Goal: Task Accomplishment & Management: Manage account settings

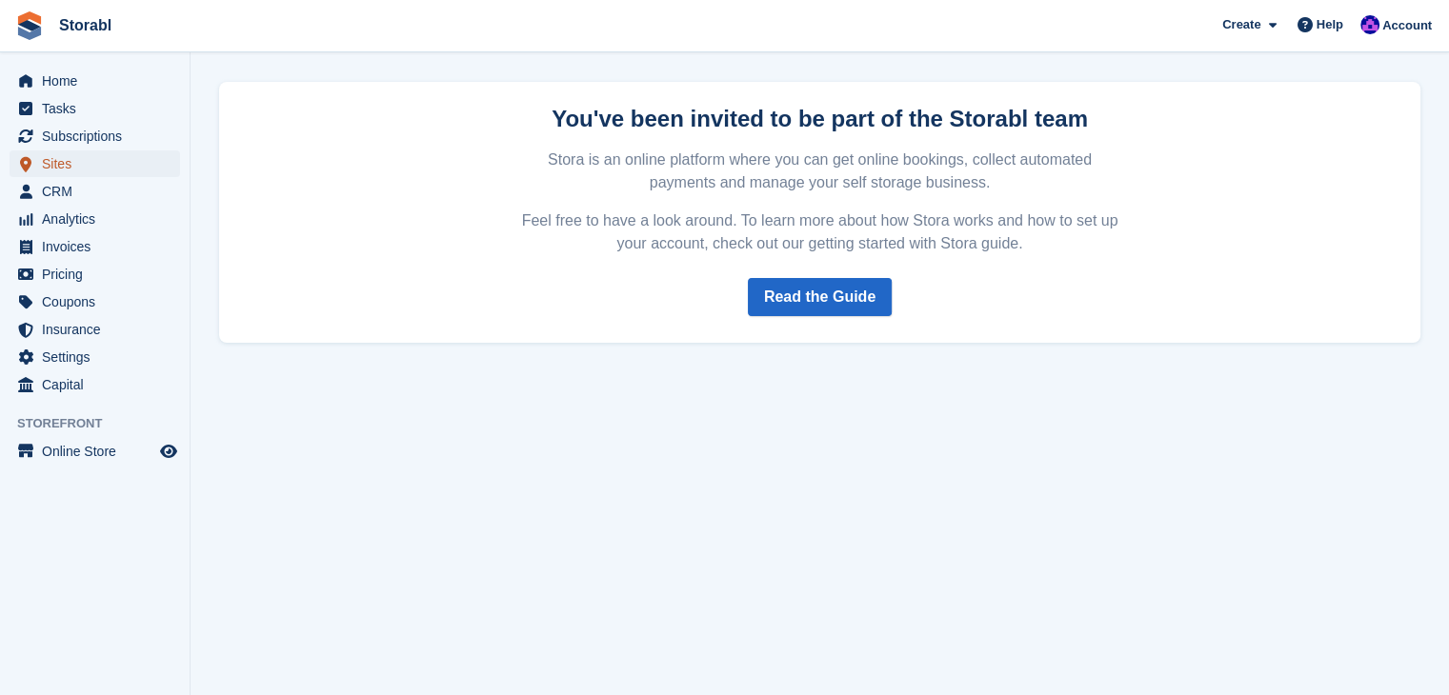
click at [108, 174] on span "Sites" at bounding box center [99, 163] width 114 height 27
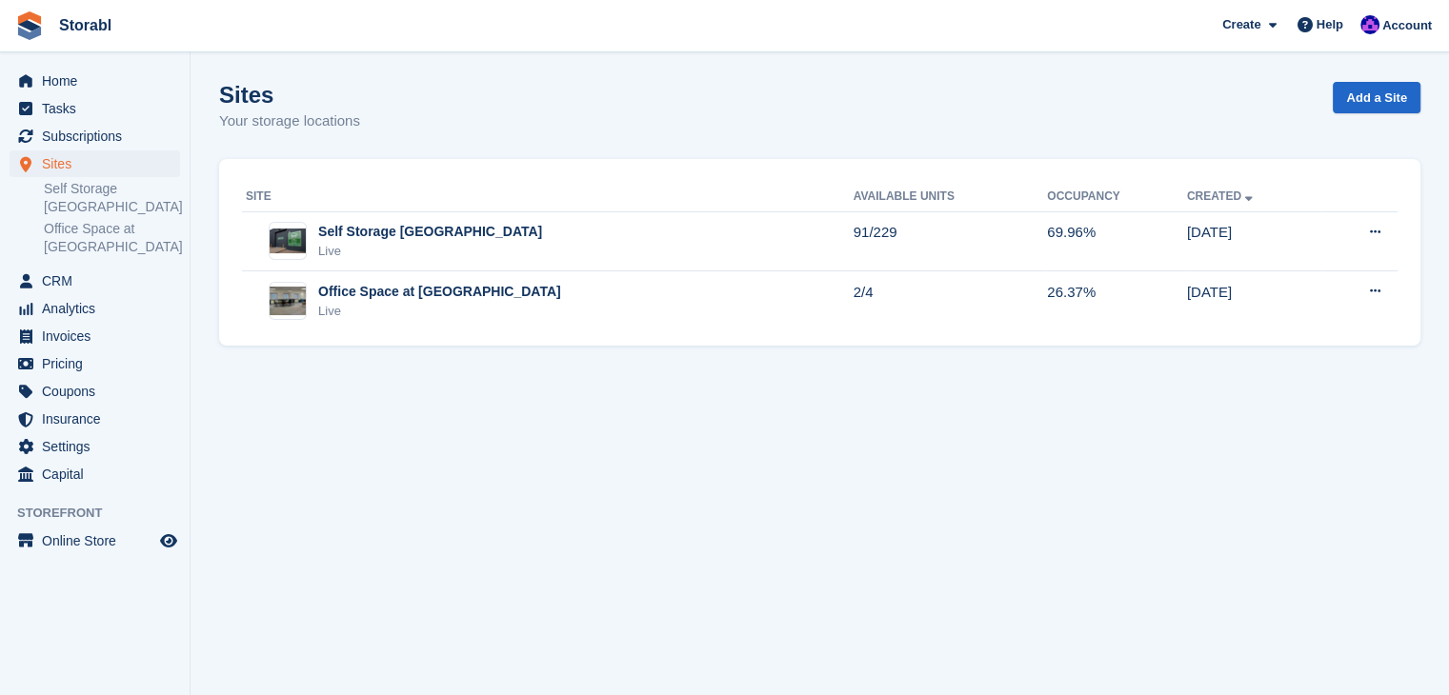
click at [99, 190] on link "Self Storage [GEOGRAPHIC_DATA]" at bounding box center [112, 198] width 136 height 36
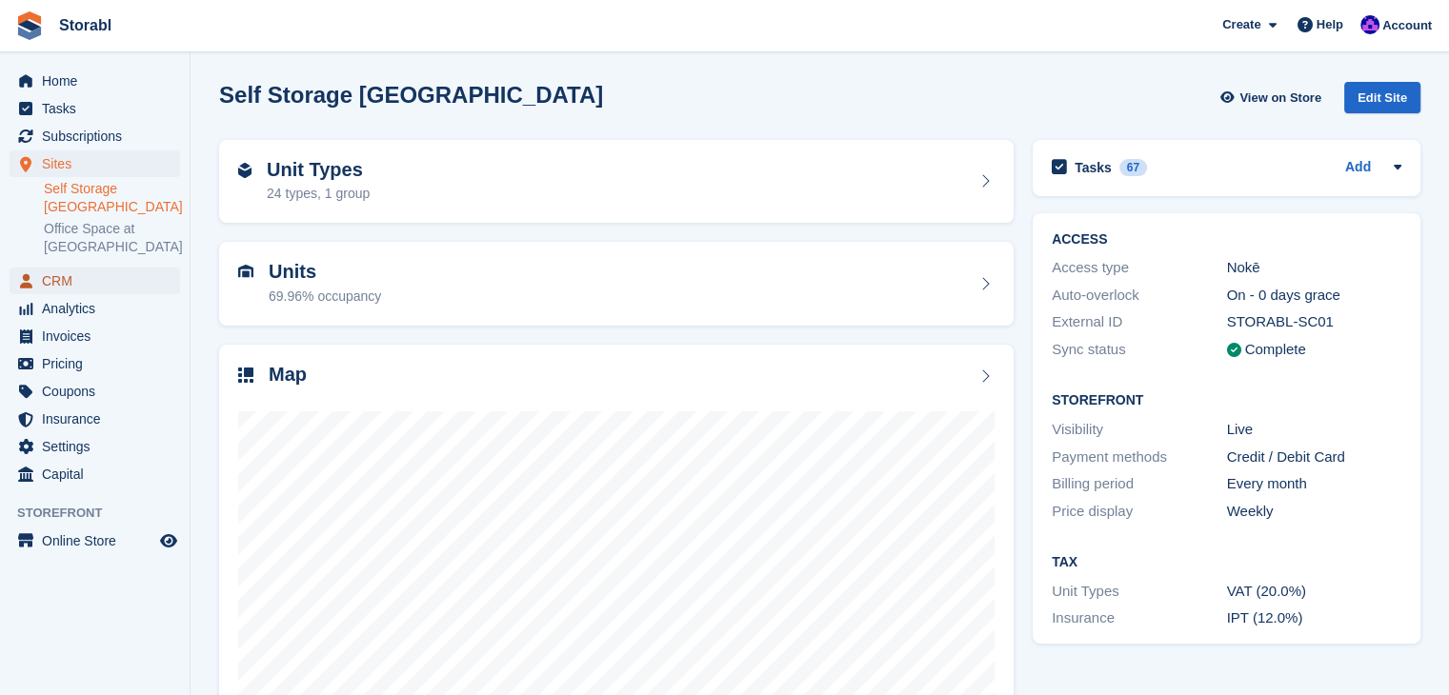
click at [75, 282] on span "CRM" at bounding box center [99, 281] width 114 height 27
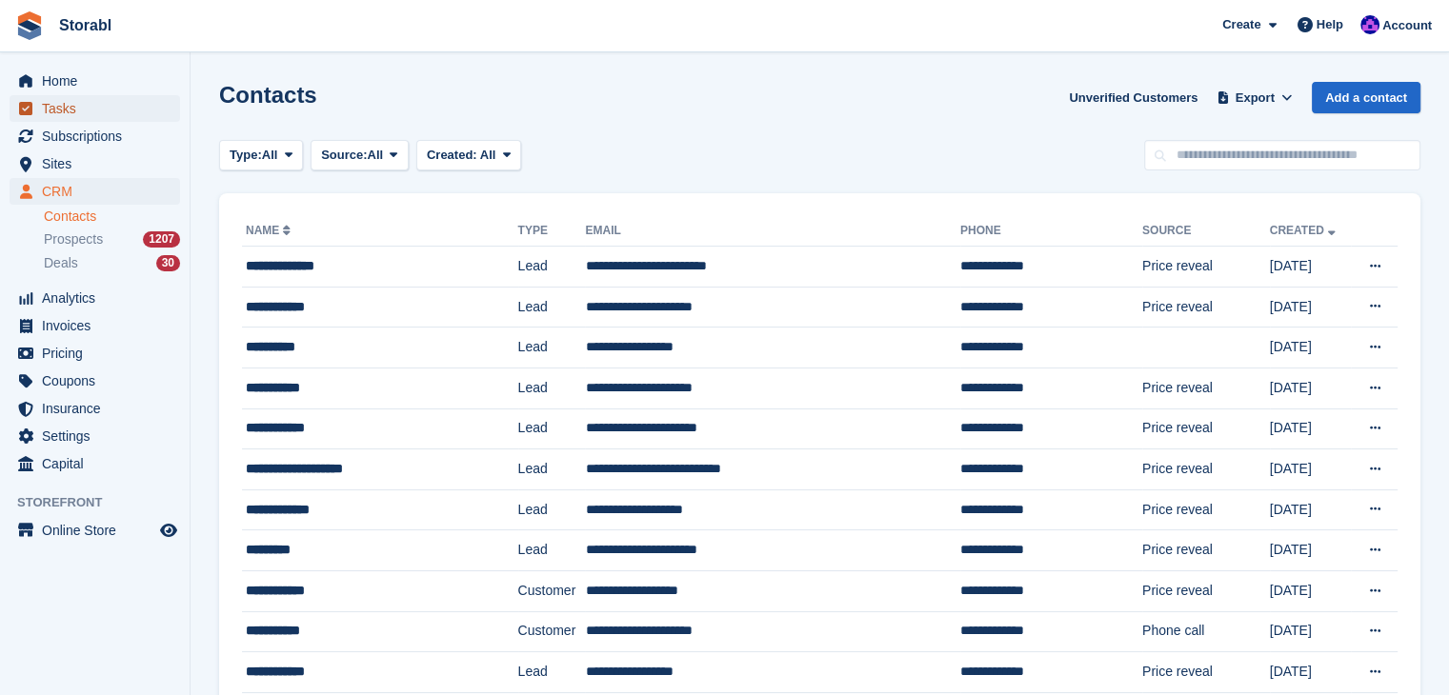
click at [95, 107] on span "Tasks" at bounding box center [99, 108] width 114 height 27
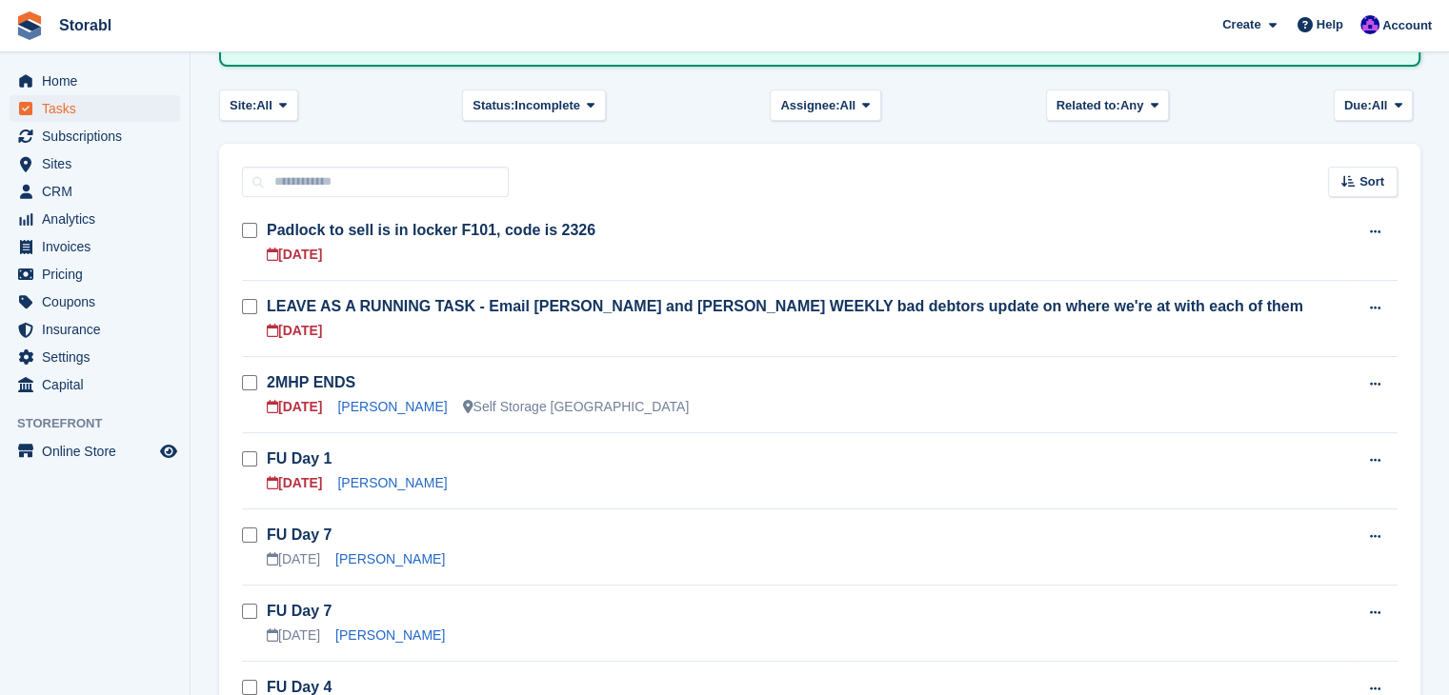
scroll to position [286, 0]
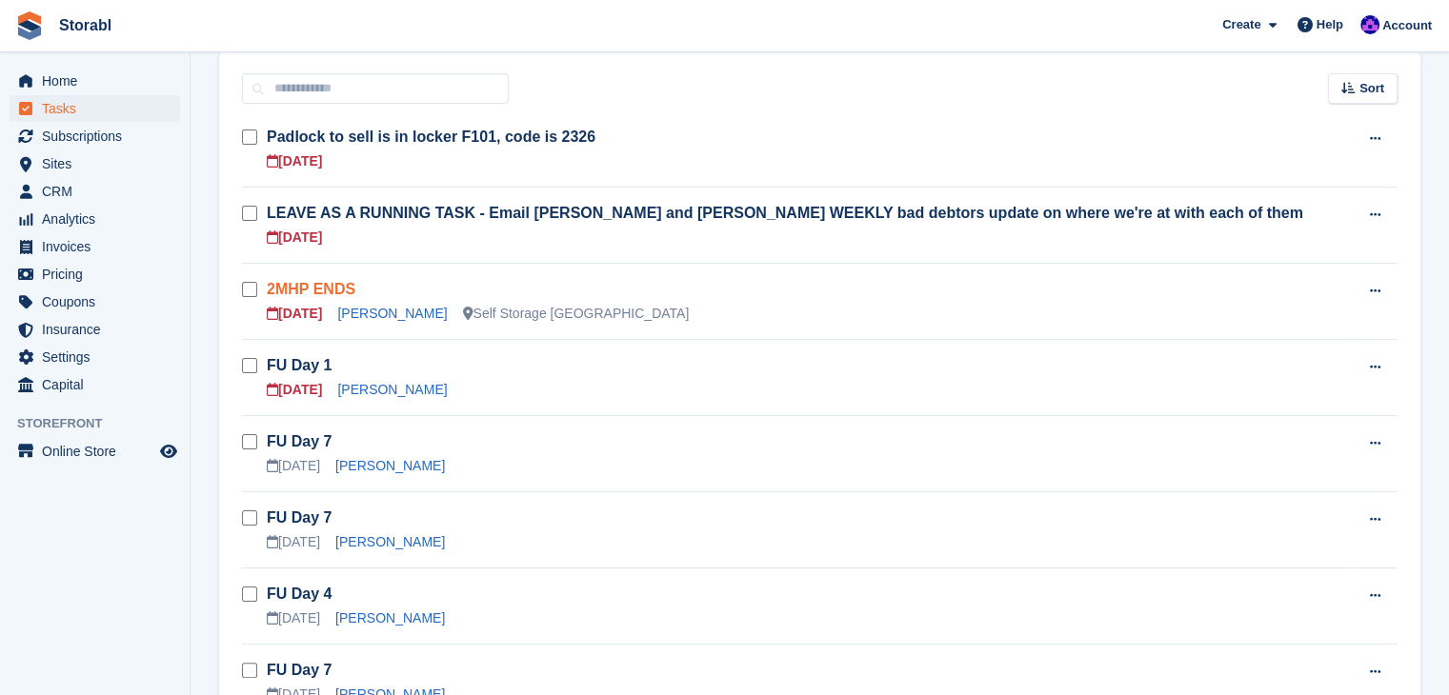
click at [330, 291] on link "2MHP ENDS" at bounding box center [311, 289] width 89 height 16
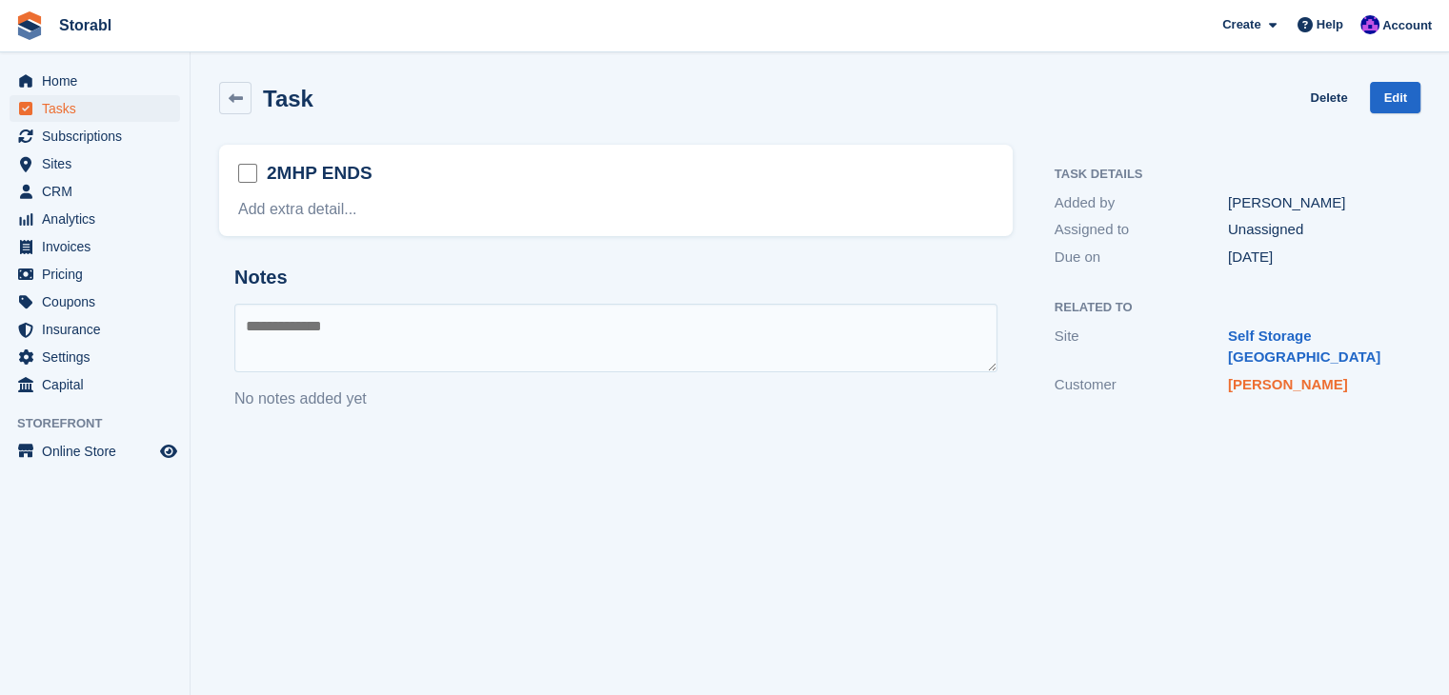
click at [1253, 376] on link "[PERSON_NAME]" at bounding box center [1288, 384] width 120 height 16
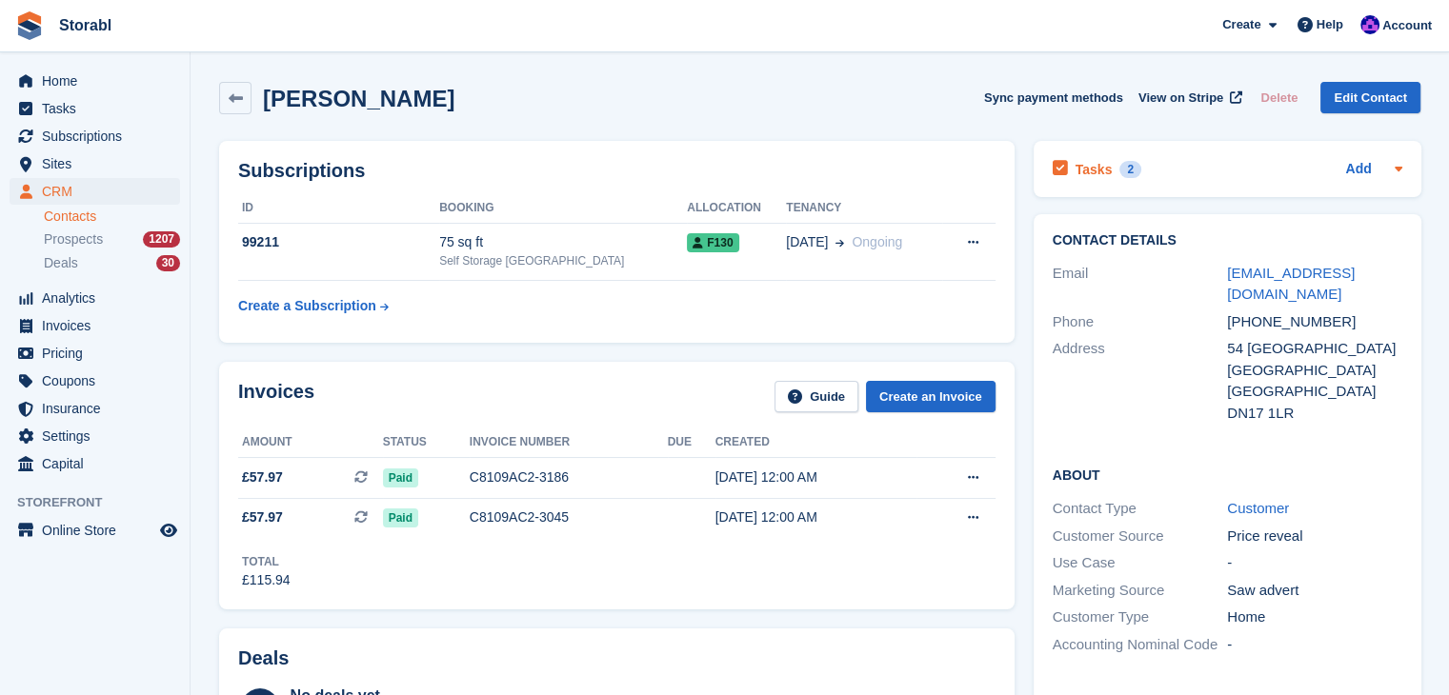
click at [1403, 167] on icon at bounding box center [1398, 168] width 15 height 15
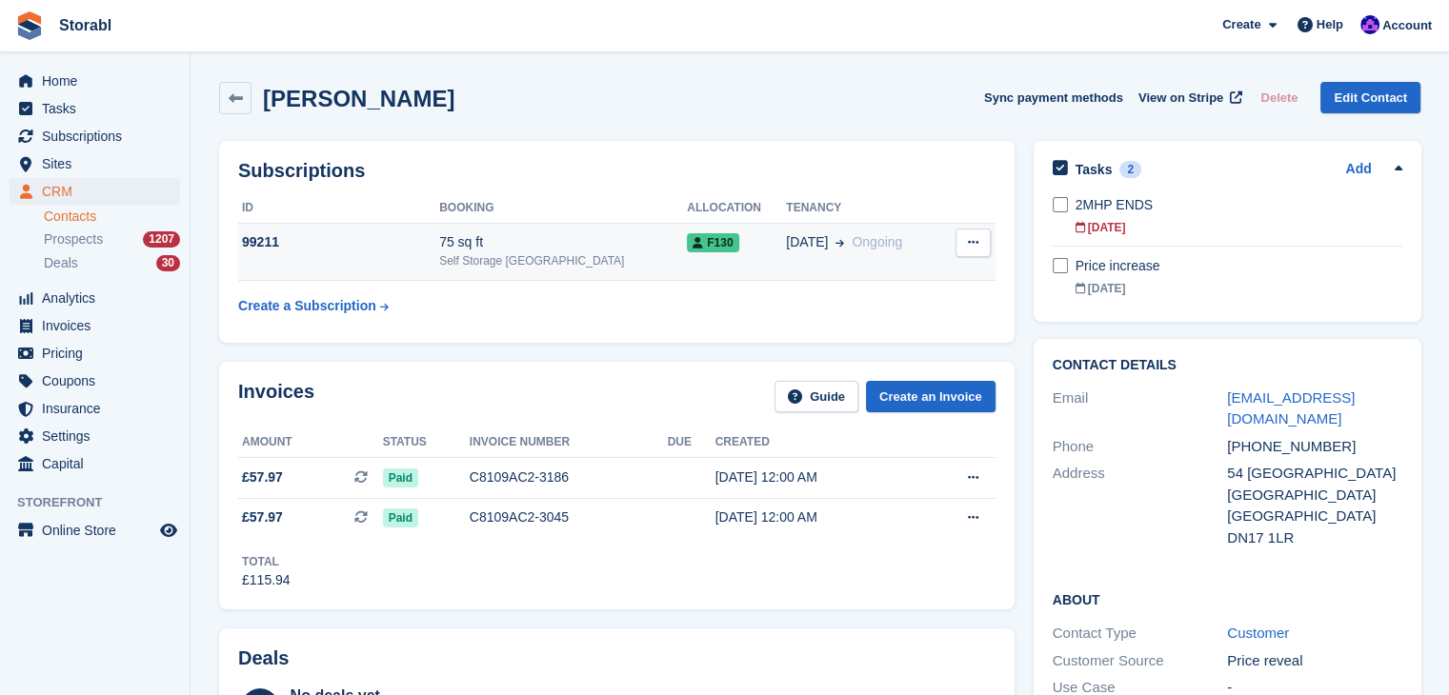
click at [347, 248] on div "99211" at bounding box center [338, 242] width 201 height 20
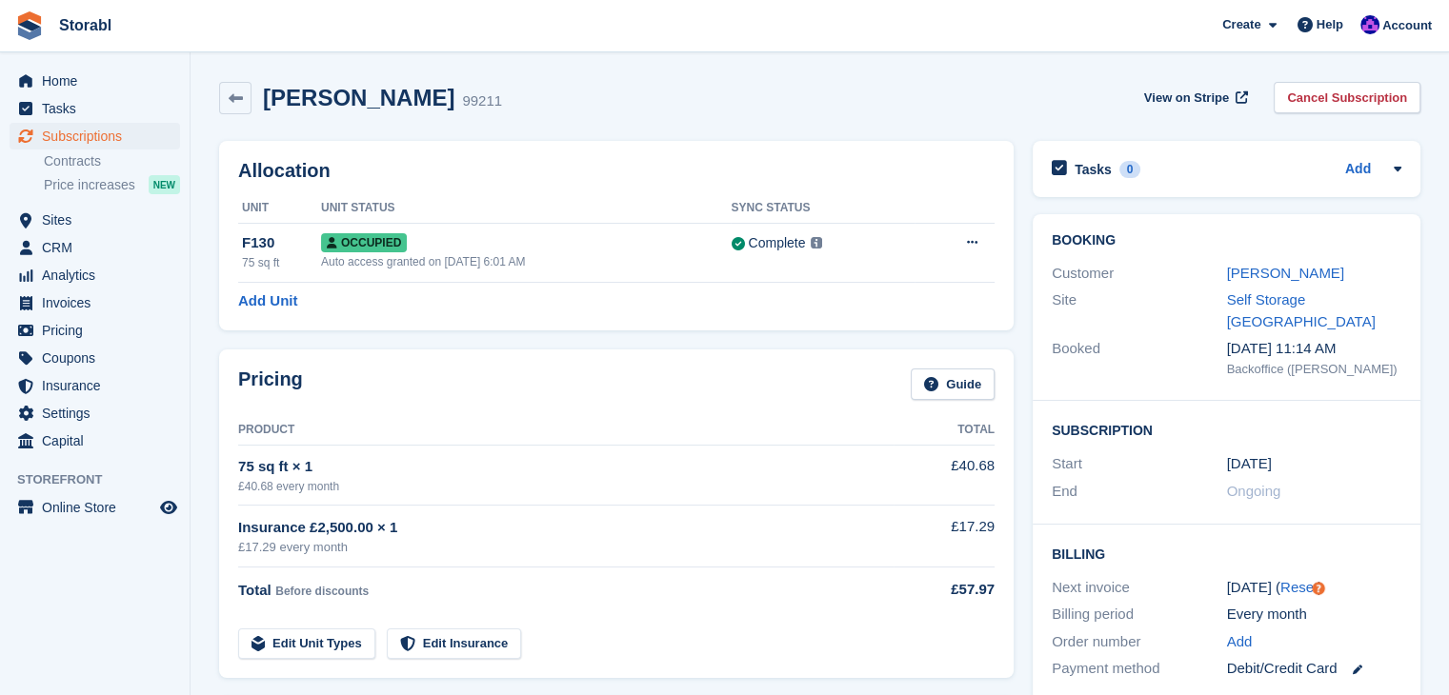
click at [1166, 310] on div "Site" at bounding box center [1138, 311] width 175 height 43
click at [1366, 420] on h2 "Subscription" at bounding box center [1226, 429] width 350 height 19
click at [317, 35] on span "Storabl Create Subscription Invoice Contact Deal Discount Page Help Chat Suppor…" at bounding box center [724, 25] width 1449 height 51
click at [59, 241] on span "CRM" at bounding box center [99, 247] width 114 height 27
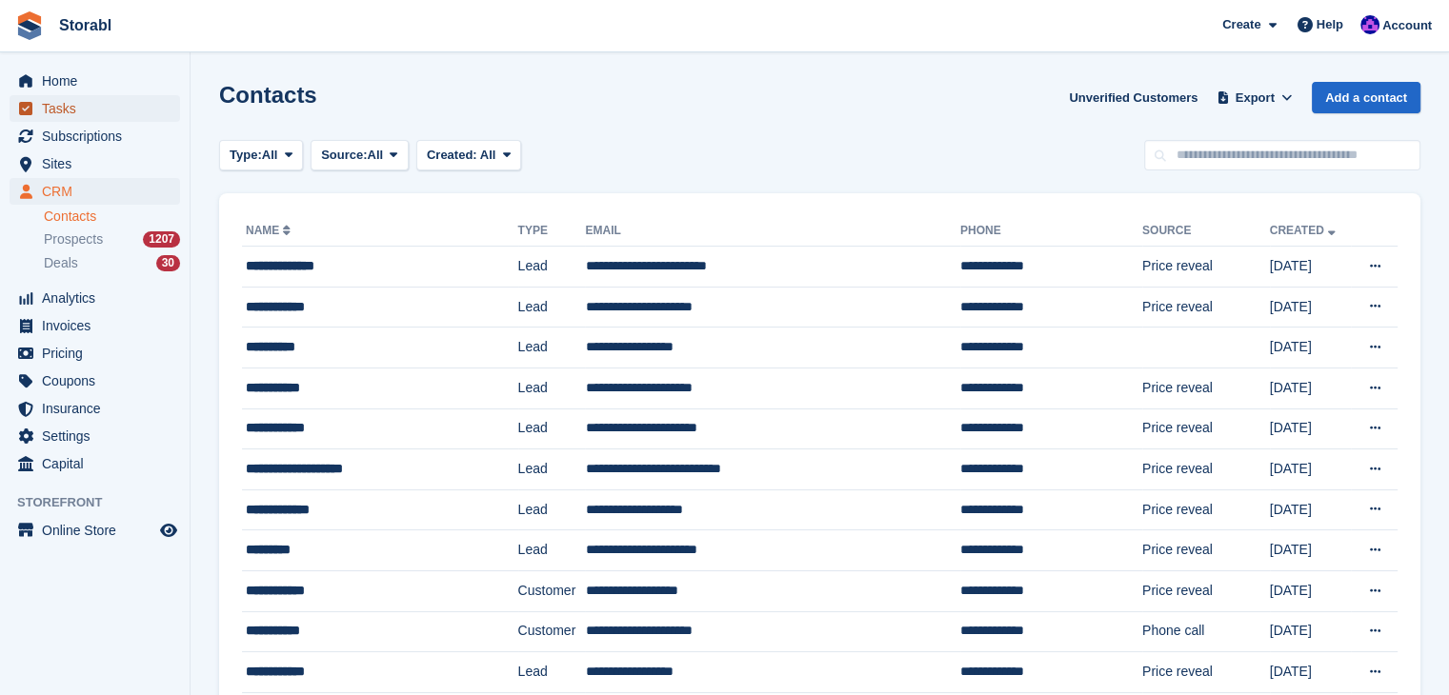
click at [40, 106] on link "Tasks" at bounding box center [95, 108] width 170 height 27
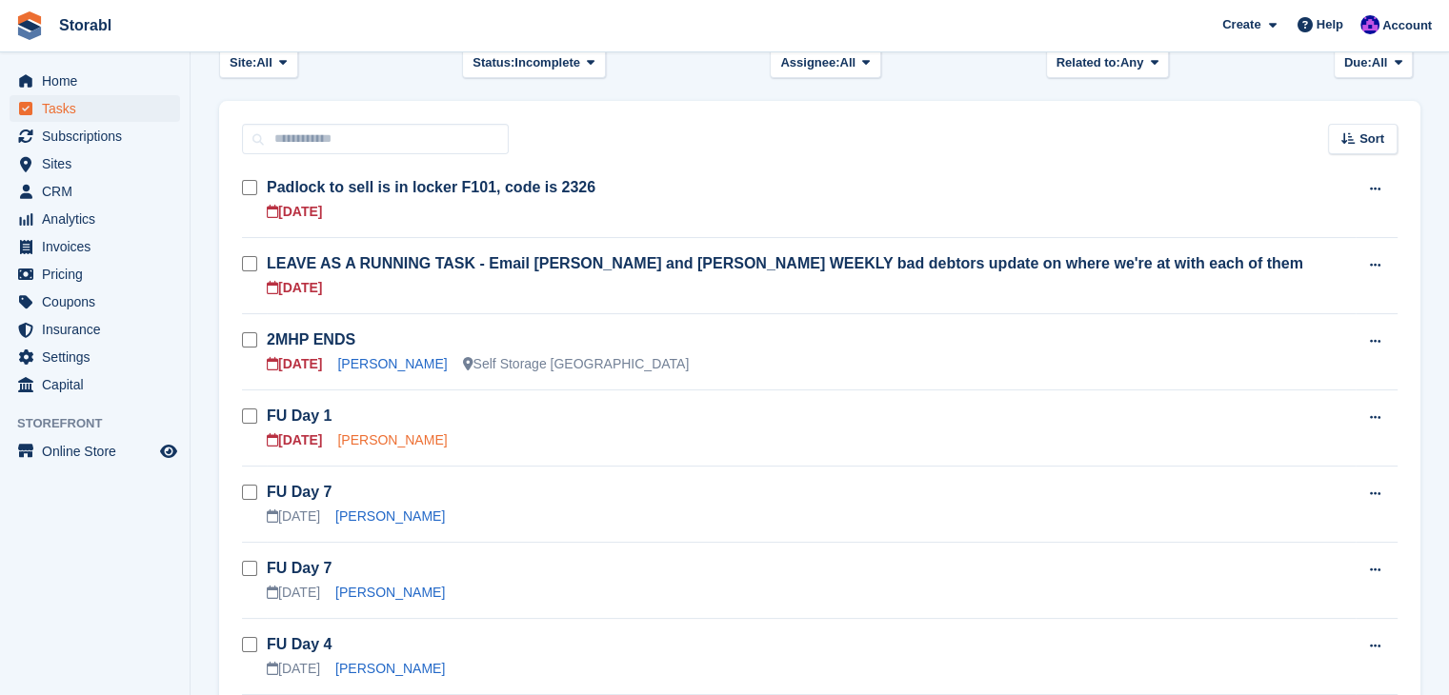
scroll to position [286, 0]
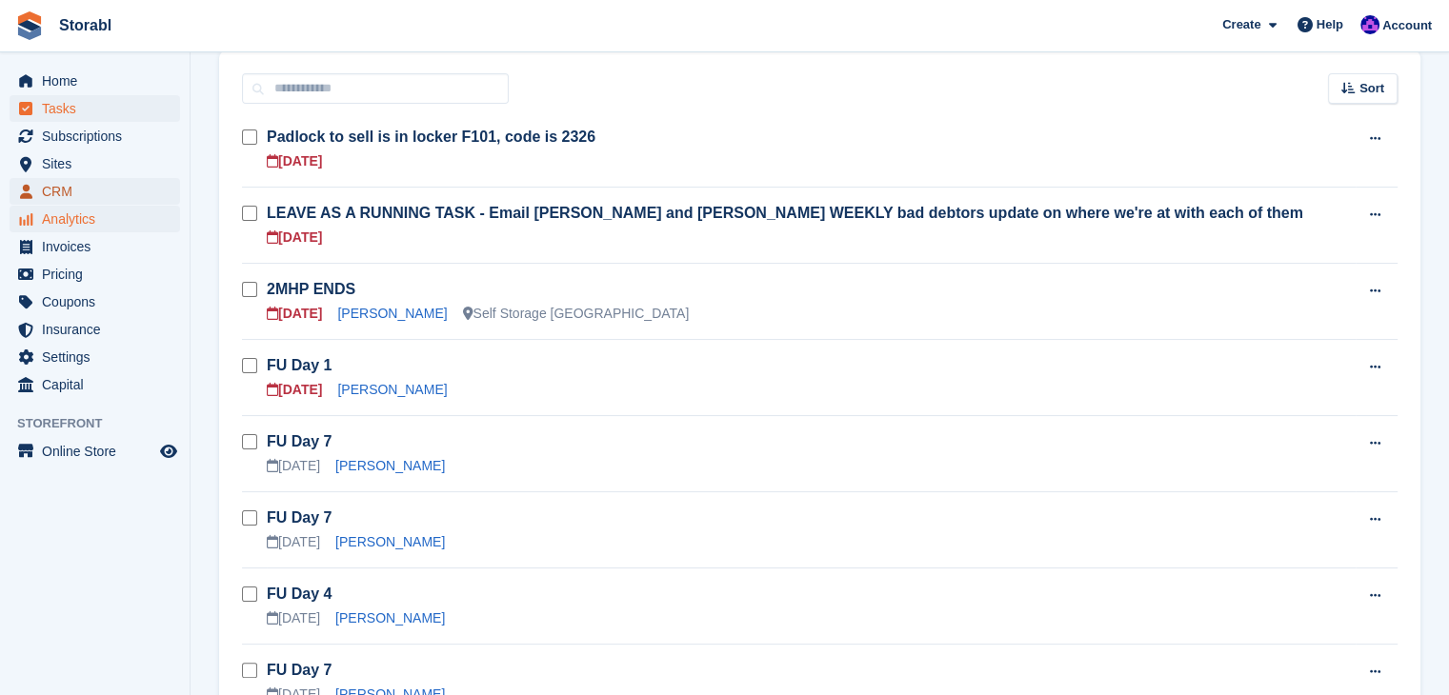
drag, startPoint x: 77, startPoint y: 183, endPoint x: 117, endPoint y: 206, distance: 46.1
click at [77, 183] on span "CRM" at bounding box center [99, 191] width 114 height 27
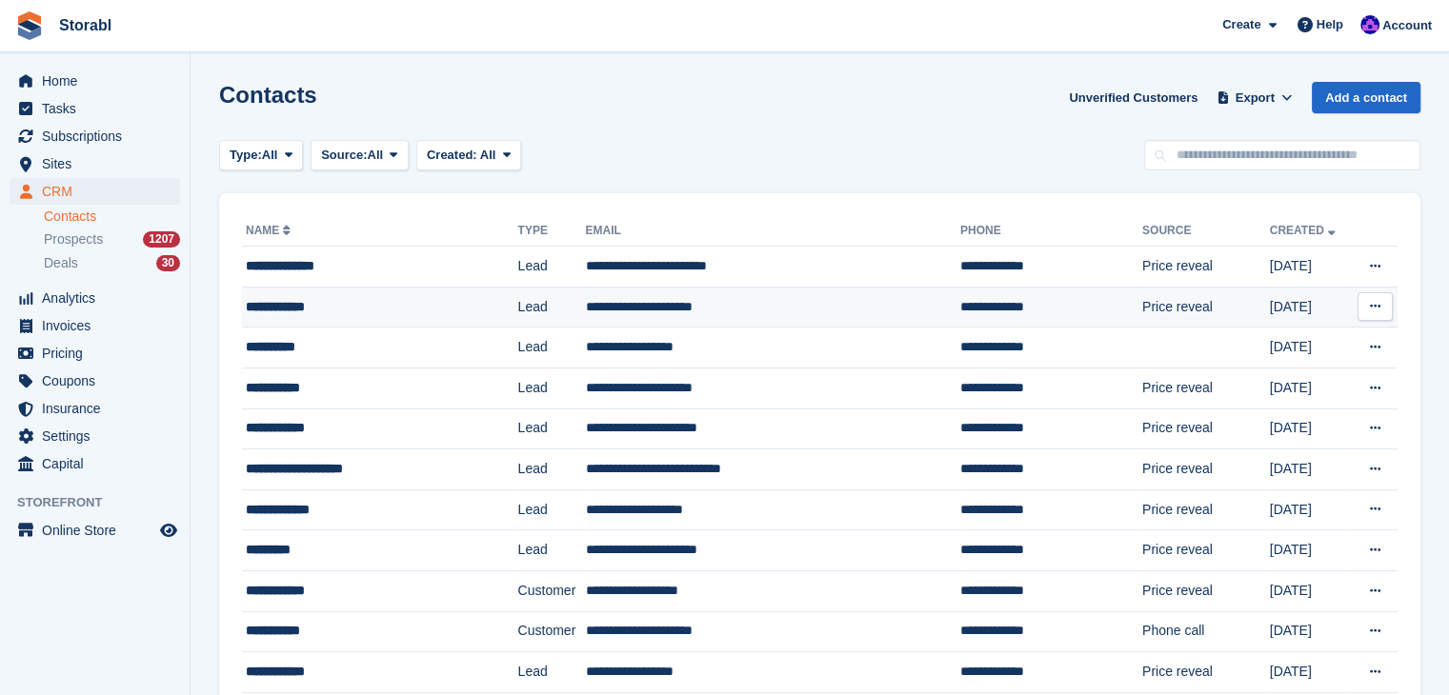
click at [370, 312] on div "**********" at bounding box center [362, 307] width 232 height 20
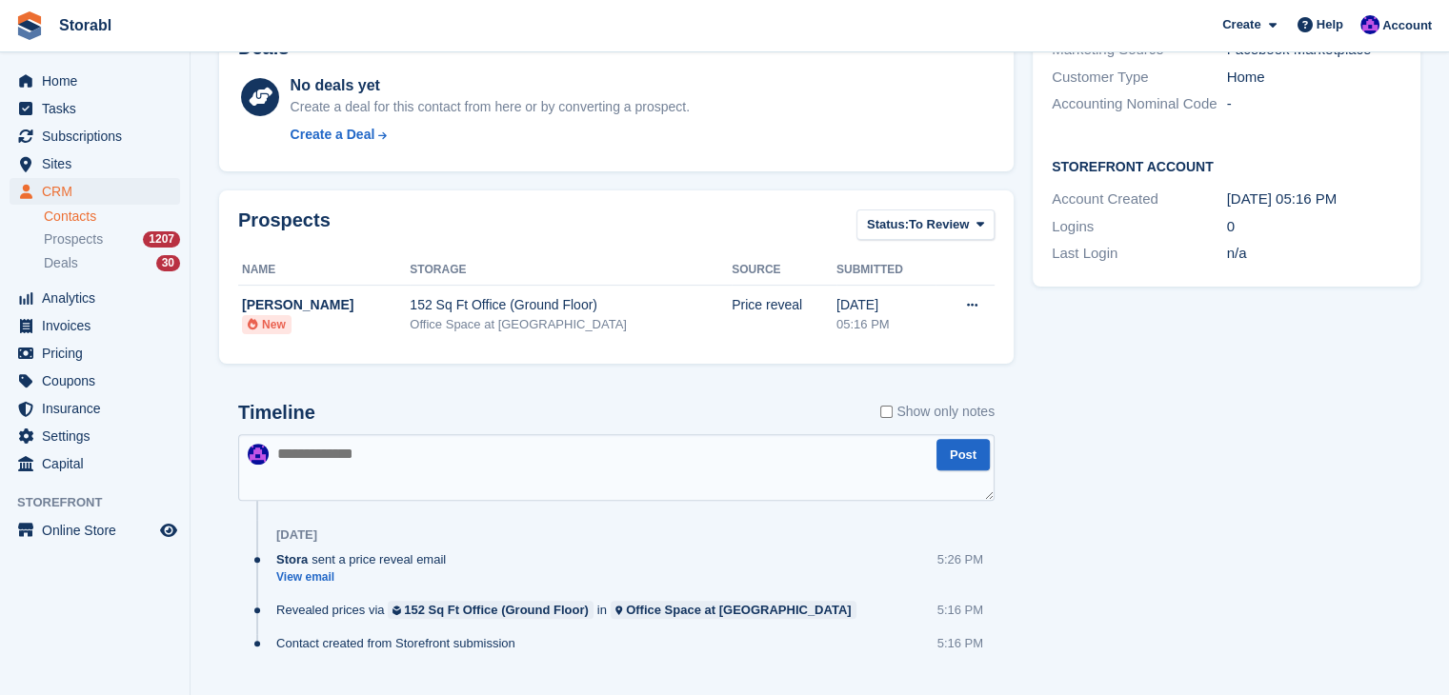
scroll to position [517, 0]
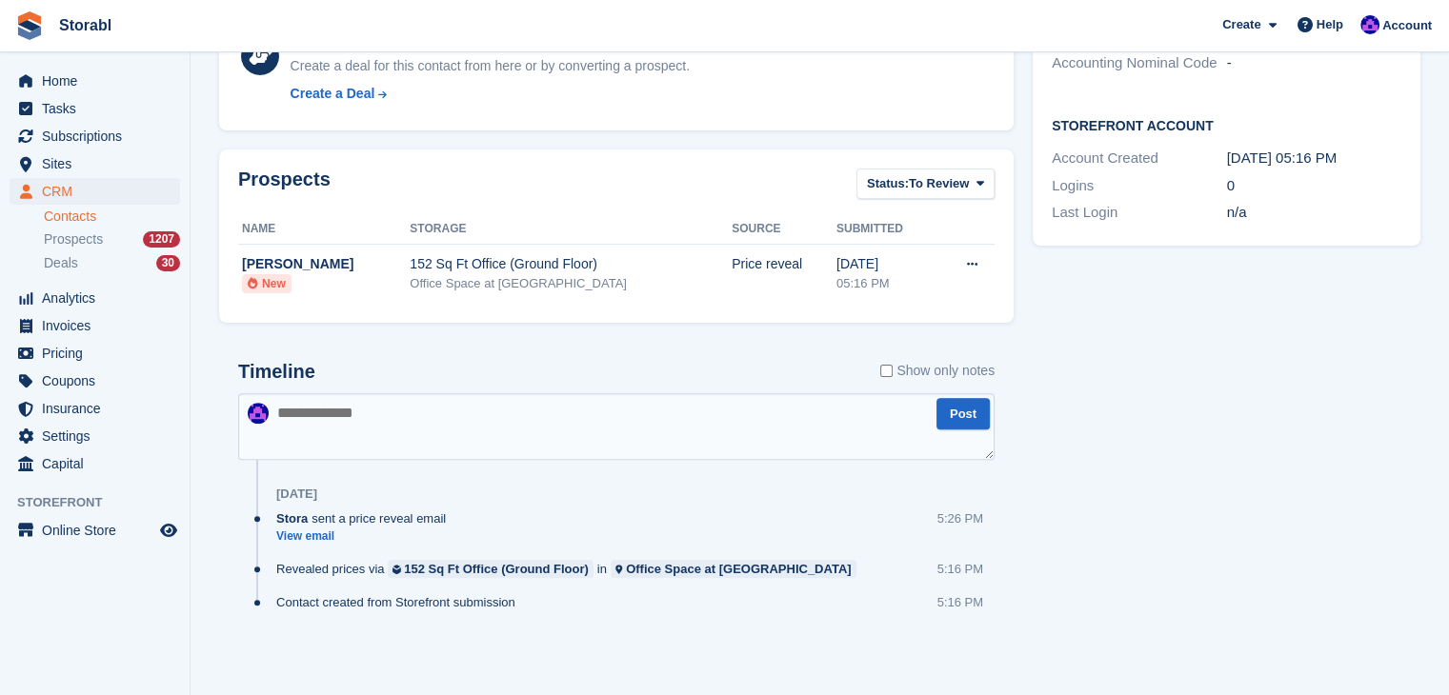
drag, startPoint x: 230, startPoint y: 561, endPoint x: 232, endPoint y: 550, distance: 11.8
click at [230, 561] on div "Timeline Show only notes Post [DATE] Stora sent a price reveal email View email…" at bounding box center [616, 506] width 794 height 328
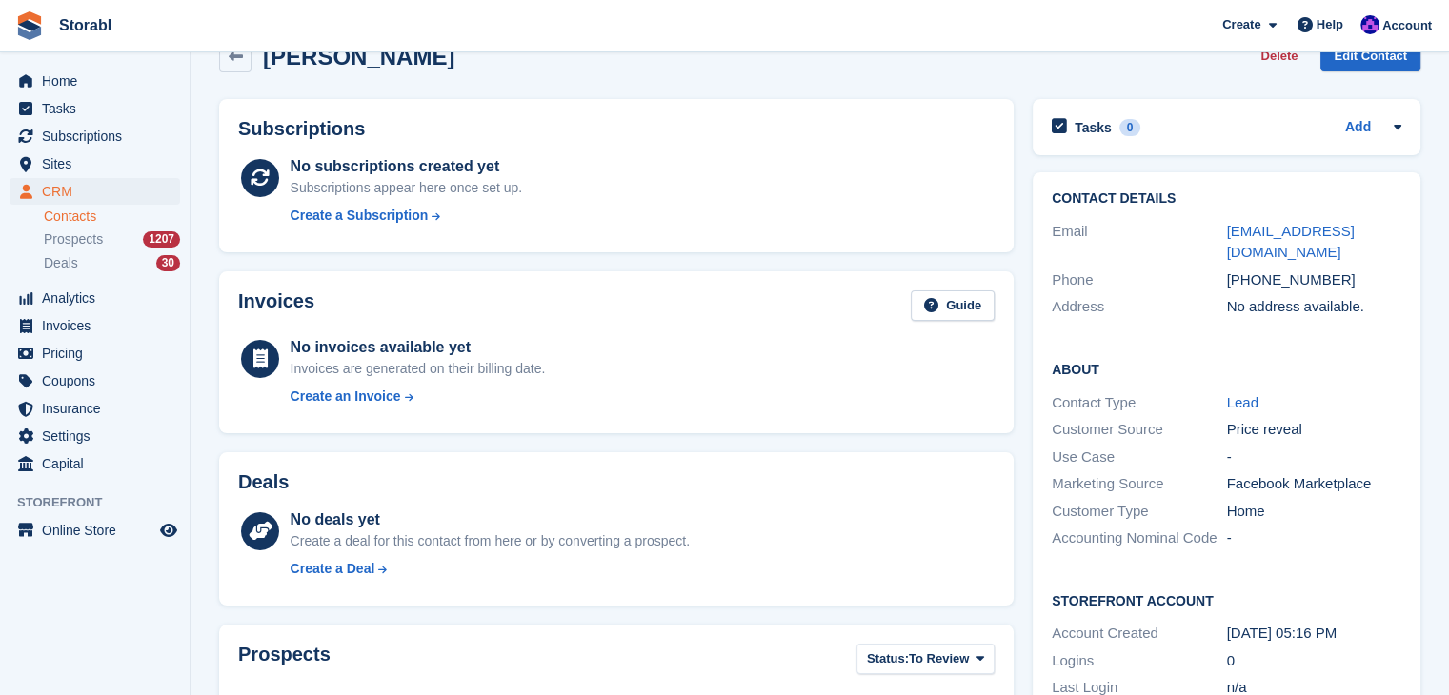
scroll to position [0, 0]
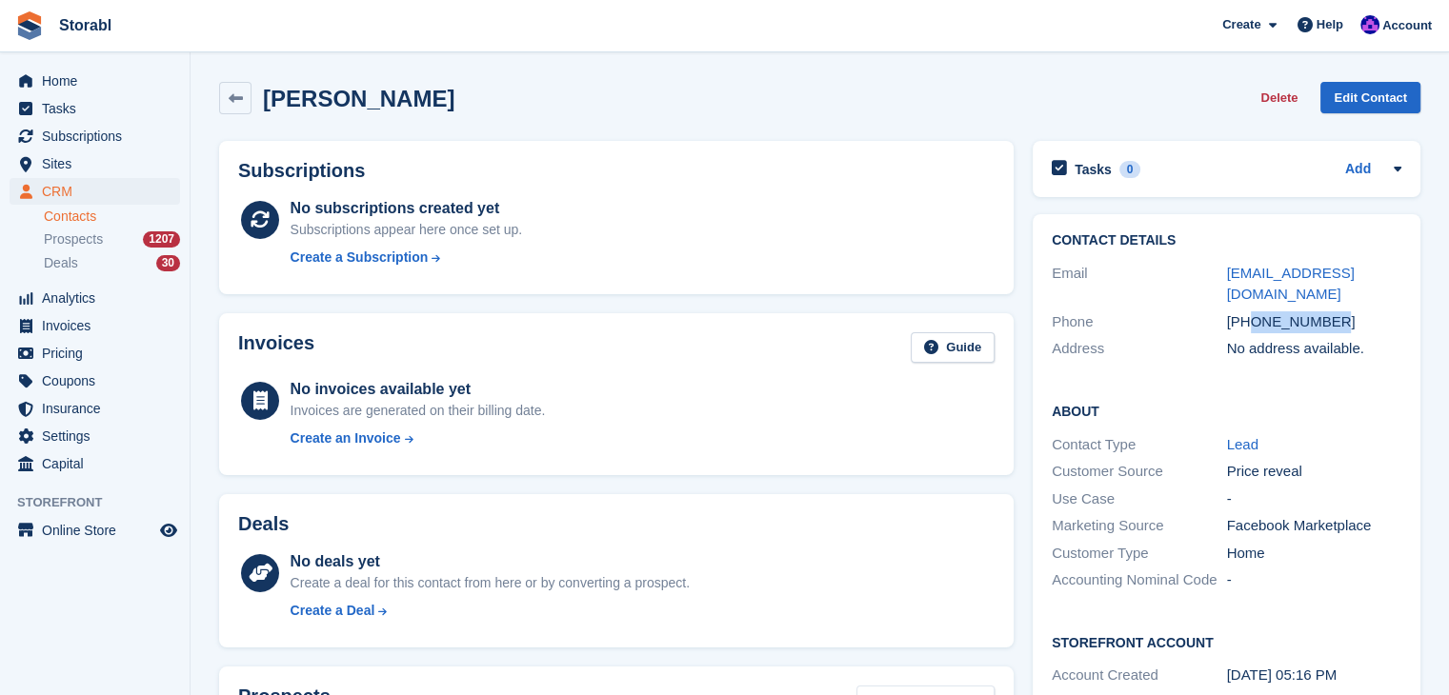
drag, startPoint x: 1351, startPoint y: 303, endPoint x: 1251, endPoint y: 310, distance: 99.3
click at [1251, 311] on div "+447395018384" at bounding box center [1314, 322] width 175 height 22
copy div "7395018384"
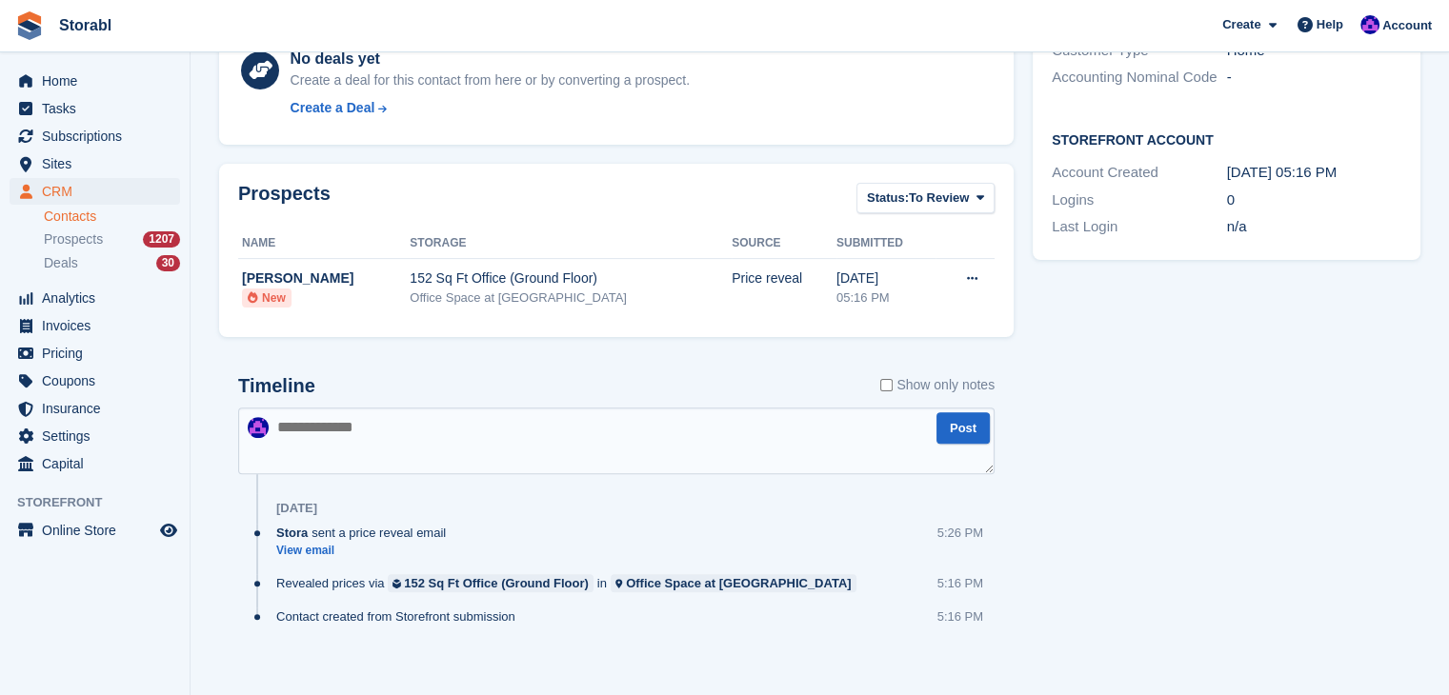
scroll to position [517, 0]
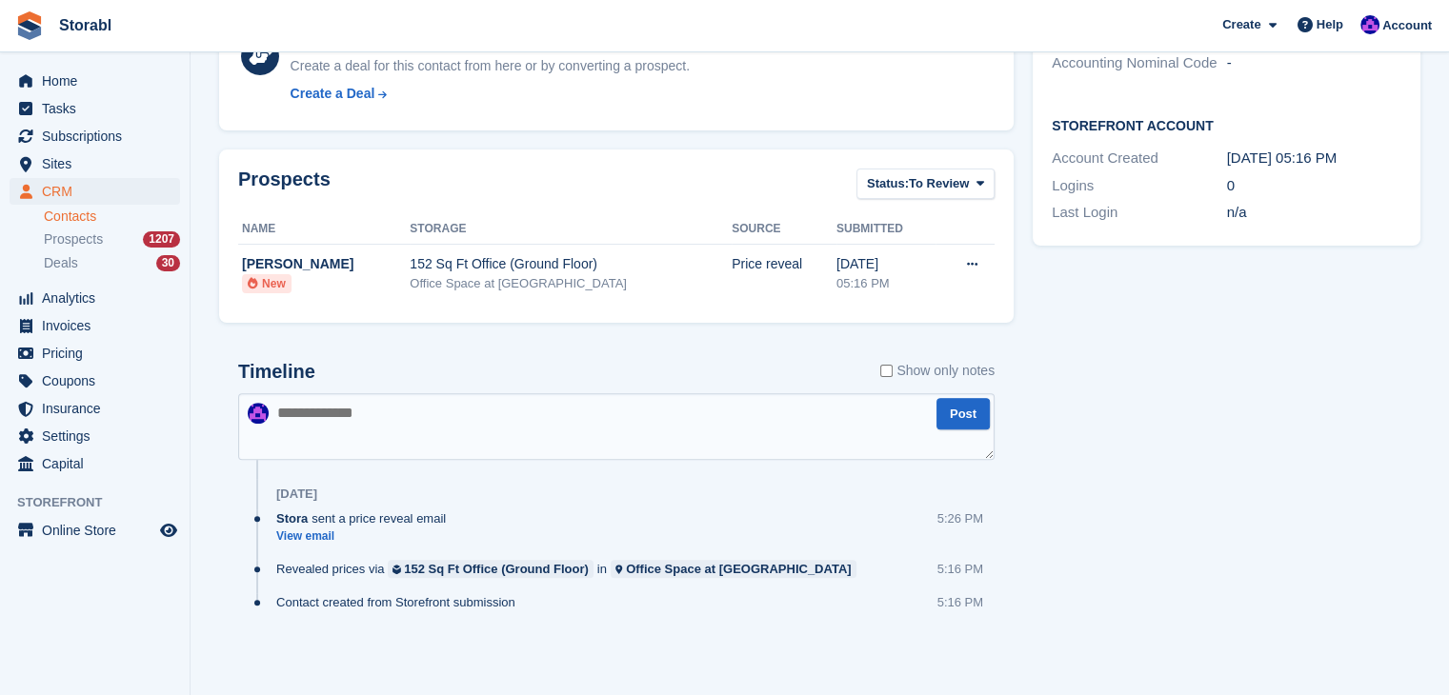
click at [663, 426] on textarea at bounding box center [616, 426] width 756 height 67
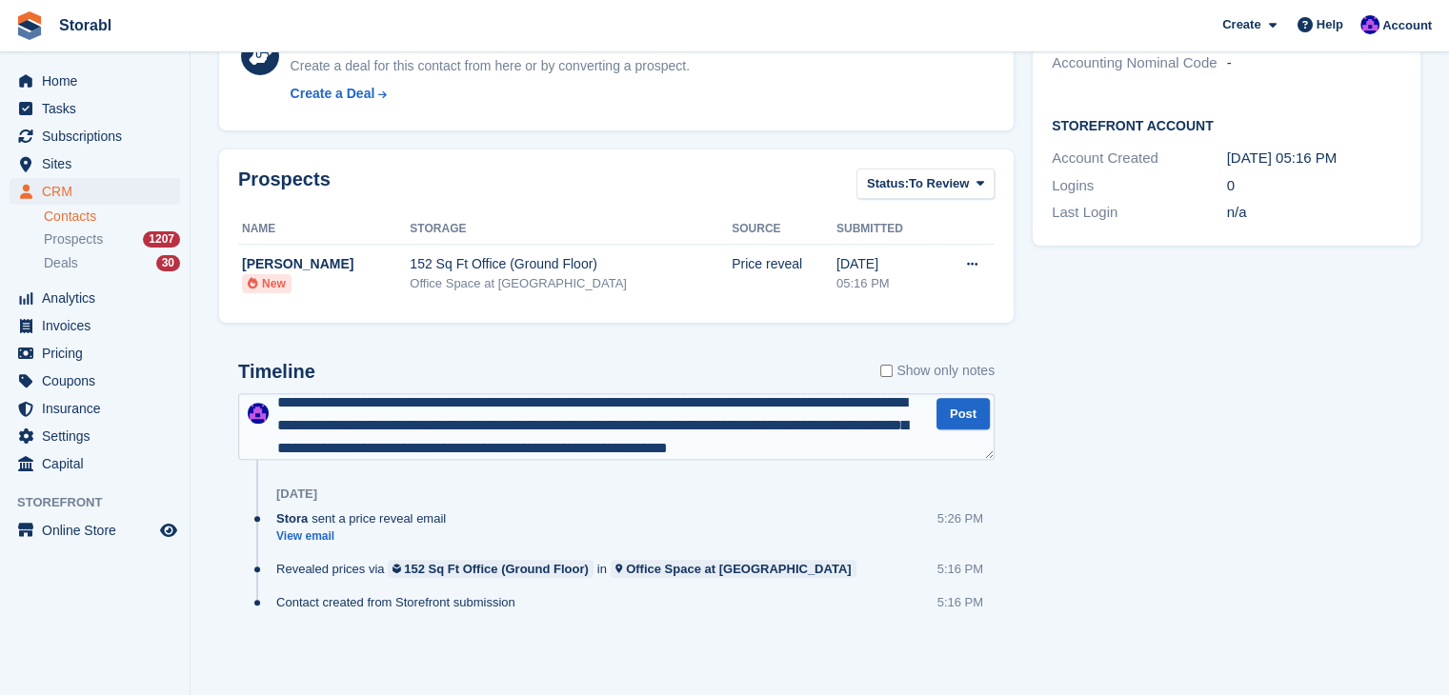
scroll to position [33, 0]
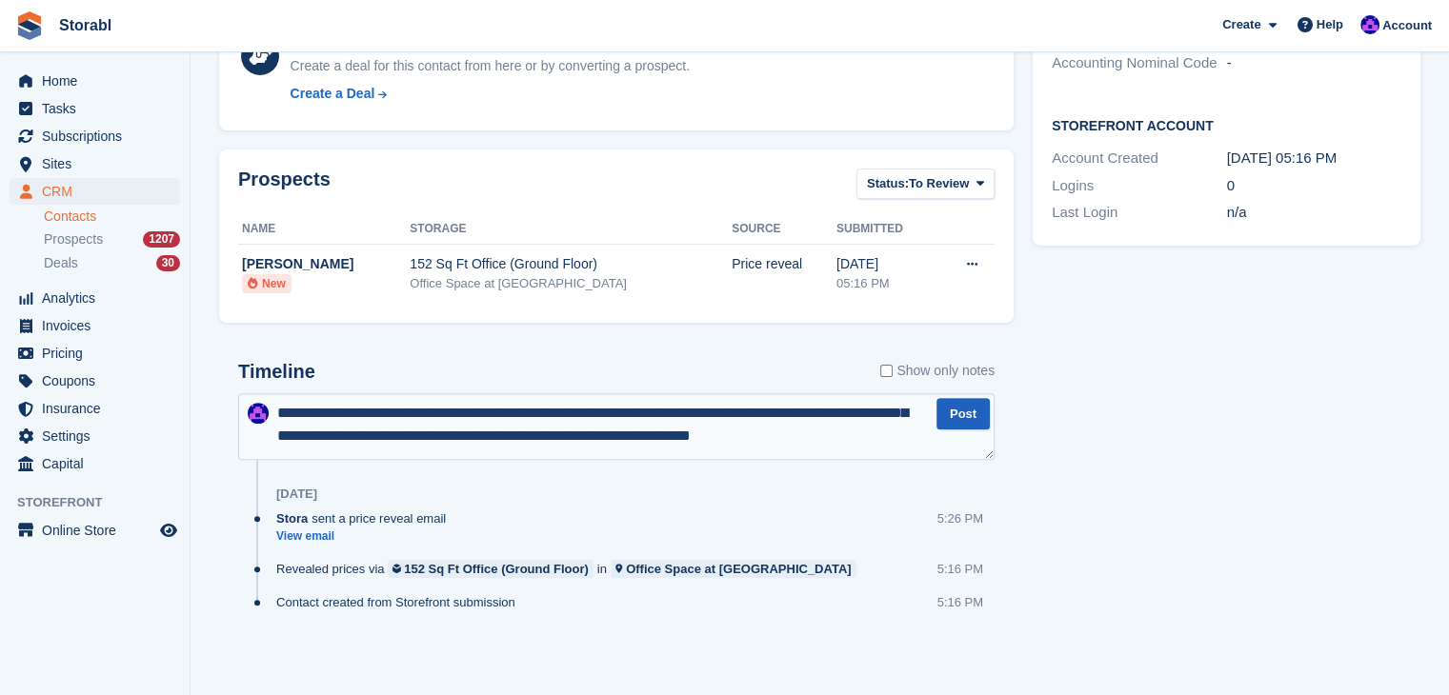
type textarea "**********"
click at [965, 406] on button "Post" at bounding box center [962, 413] width 53 height 31
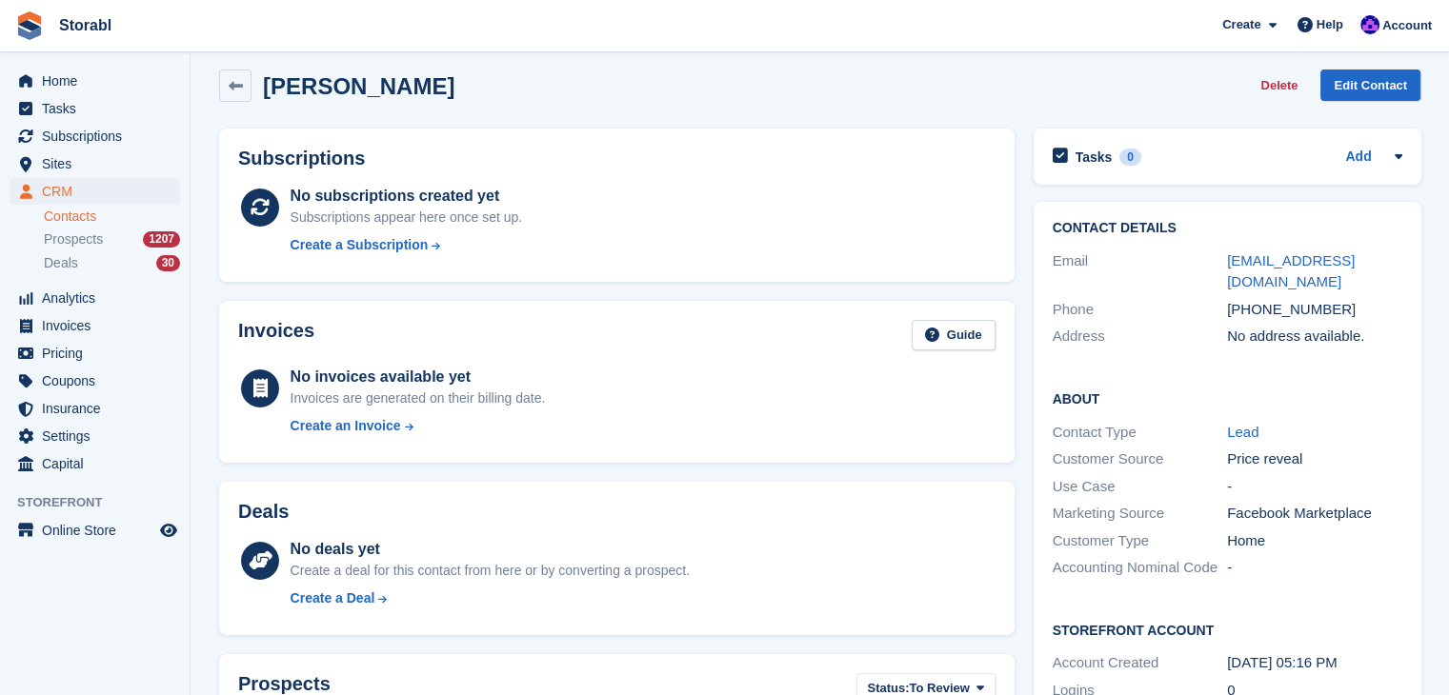
scroll to position [0, 0]
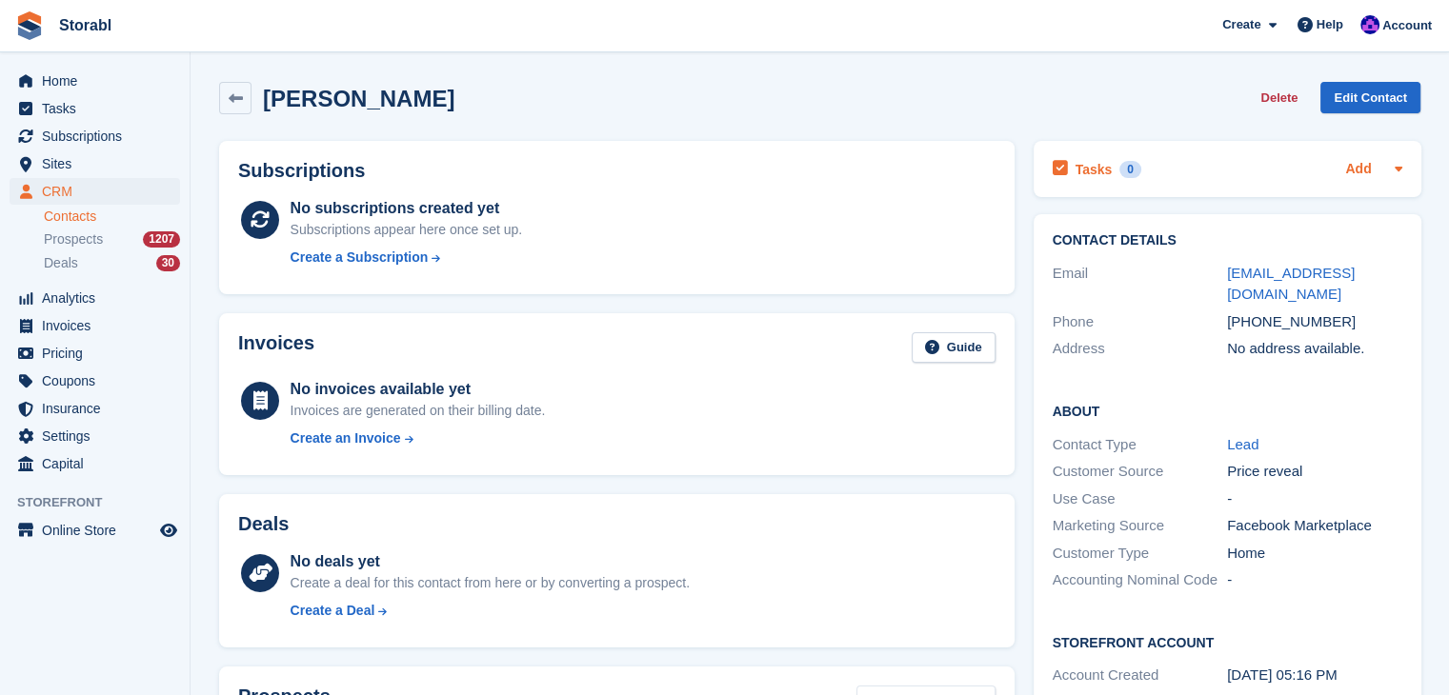
click at [1351, 168] on link "Add" at bounding box center [1358, 170] width 26 height 22
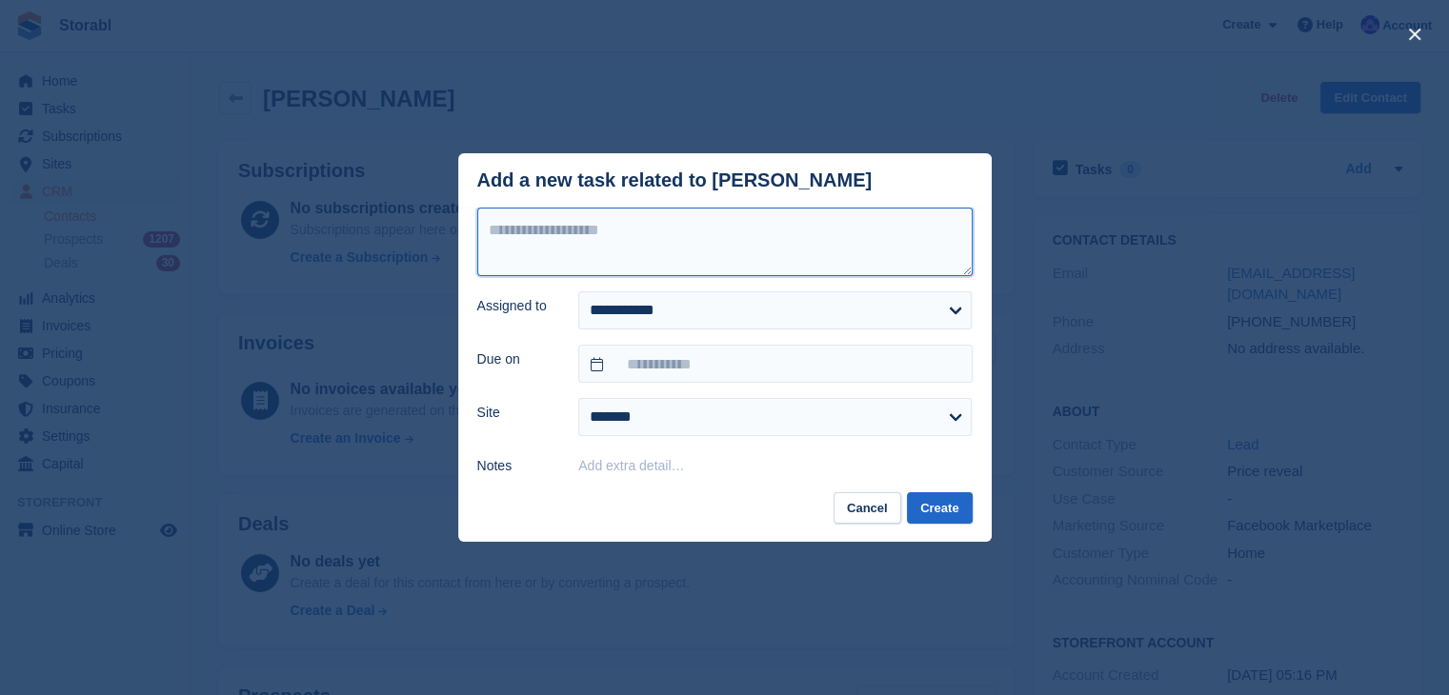
click at [639, 245] on textarea at bounding box center [724, 242] width 495 height 69
type textarea "********"
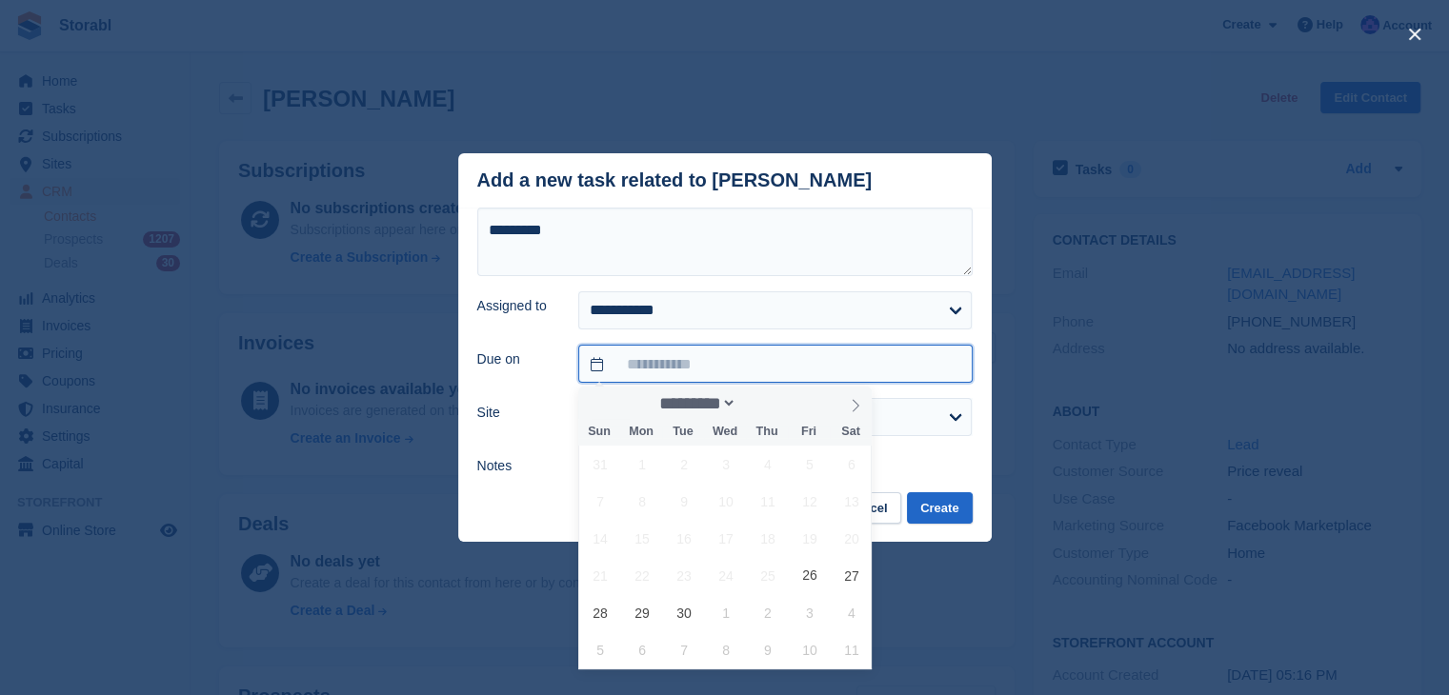
click at [642, 370] on input "text" at bounding box center [774, 364] width 393 height 38
click at [855, 401] on icon at bounding box center [855, 405] width 13 height 13
select select "*"
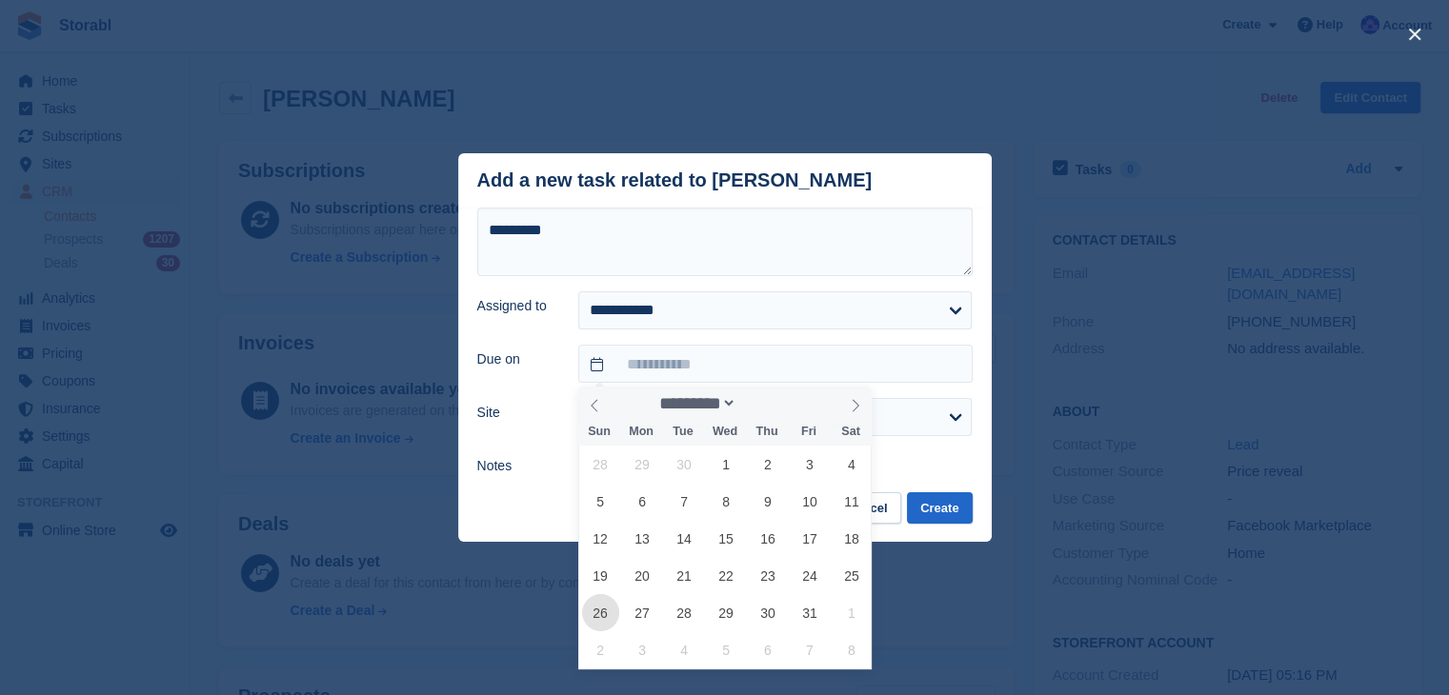
click at [590, 613] on span "26" at bounding box center [600, 612] width 37 height 37
type input "**********"
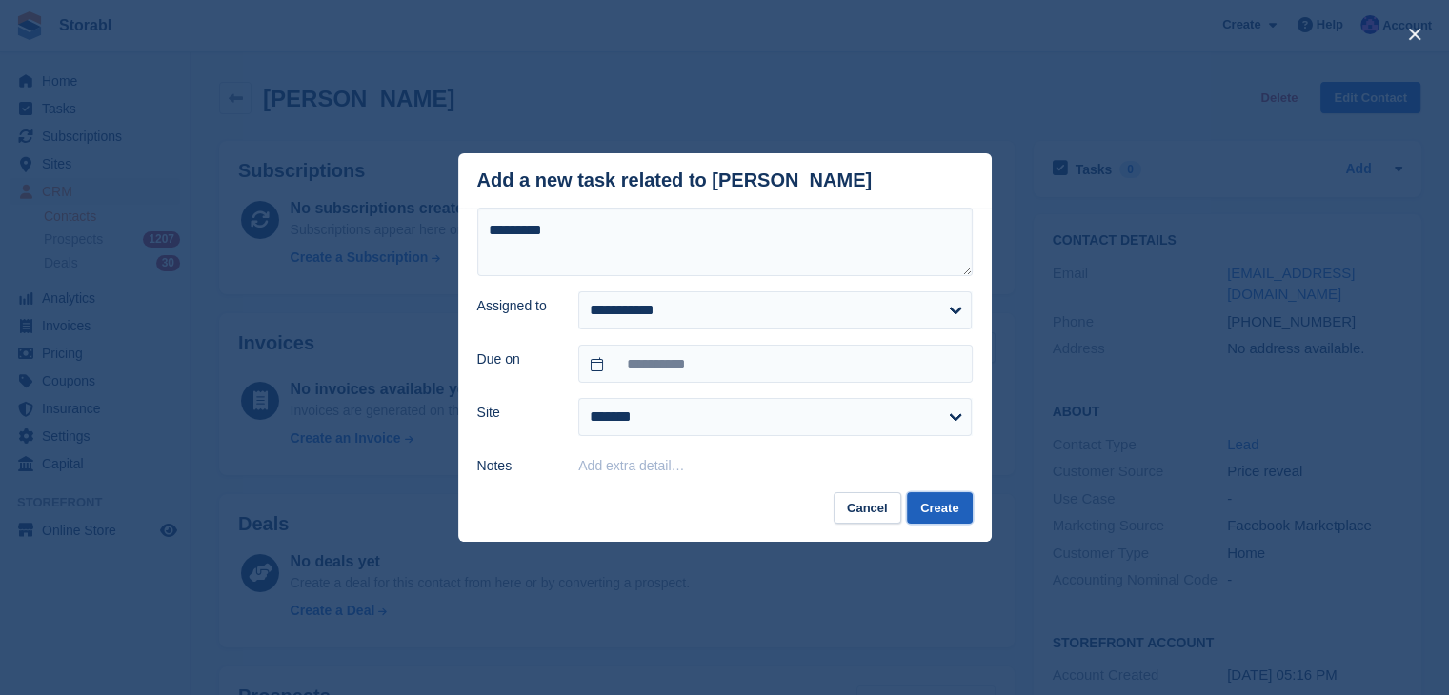
click at [945, 518] on button "Create" at bounding box center [939, 507] width 65 height 31
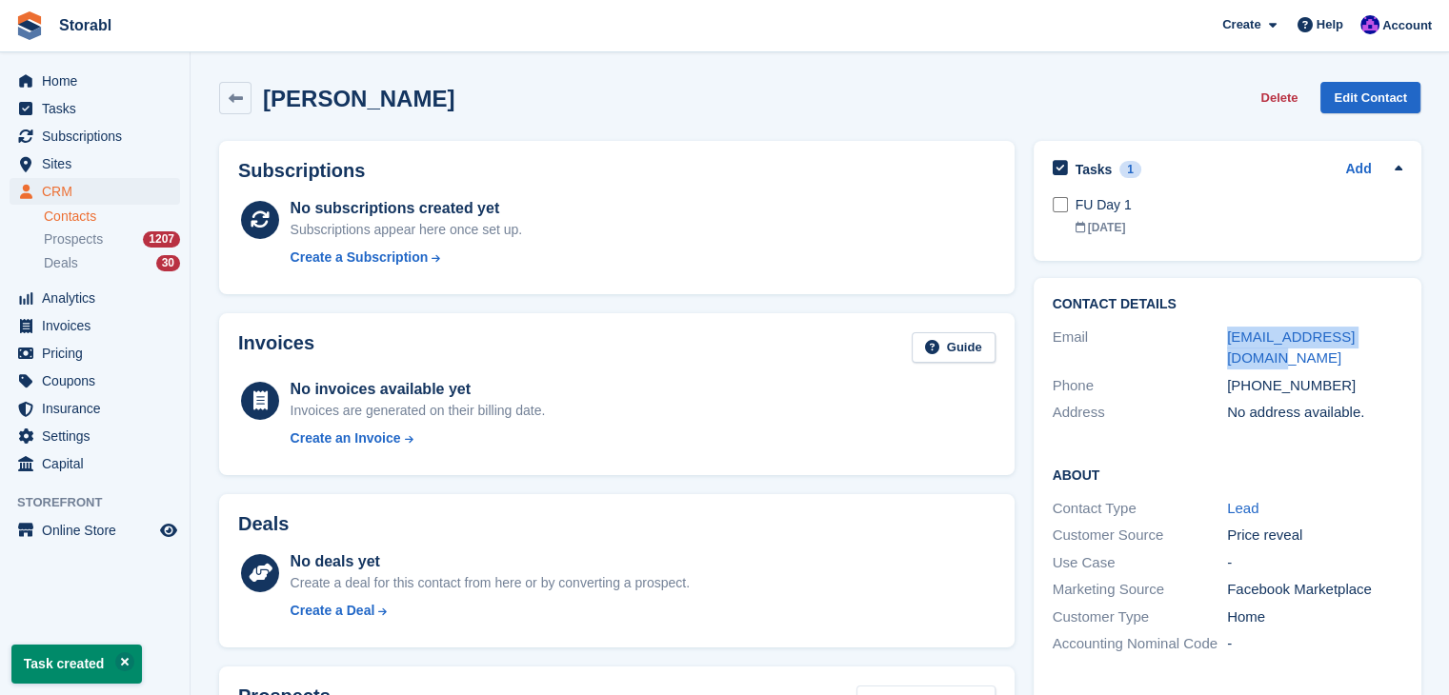
drag, startPoint x: 1393, startPoint y: 329, endPoint x: 1222, endPoint y: 337, distance: 171.6
click at [1222, 337] on div "Email davidcoatsie@gmail.com" at bounding box center [1227, 348] width 350 height 49
copy div "davidcoatsie@gmail.com"
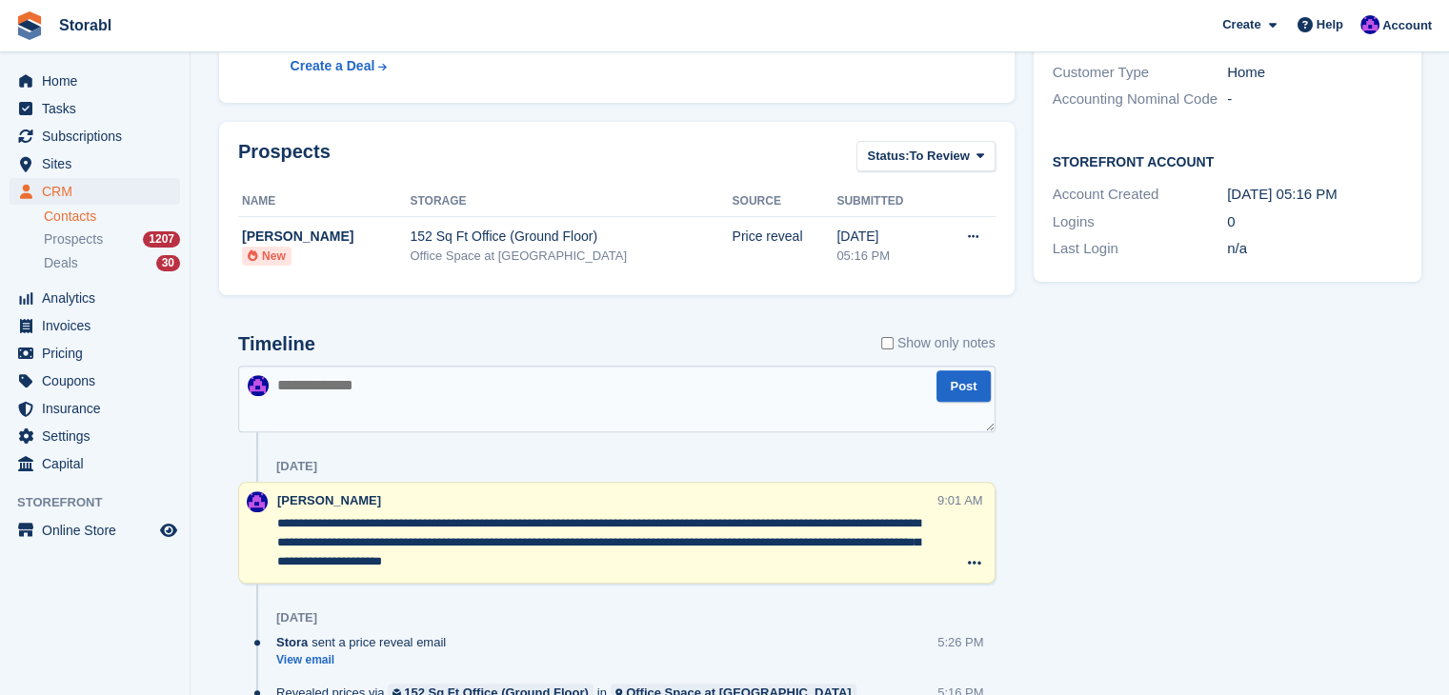
scroll to position [667, 0]
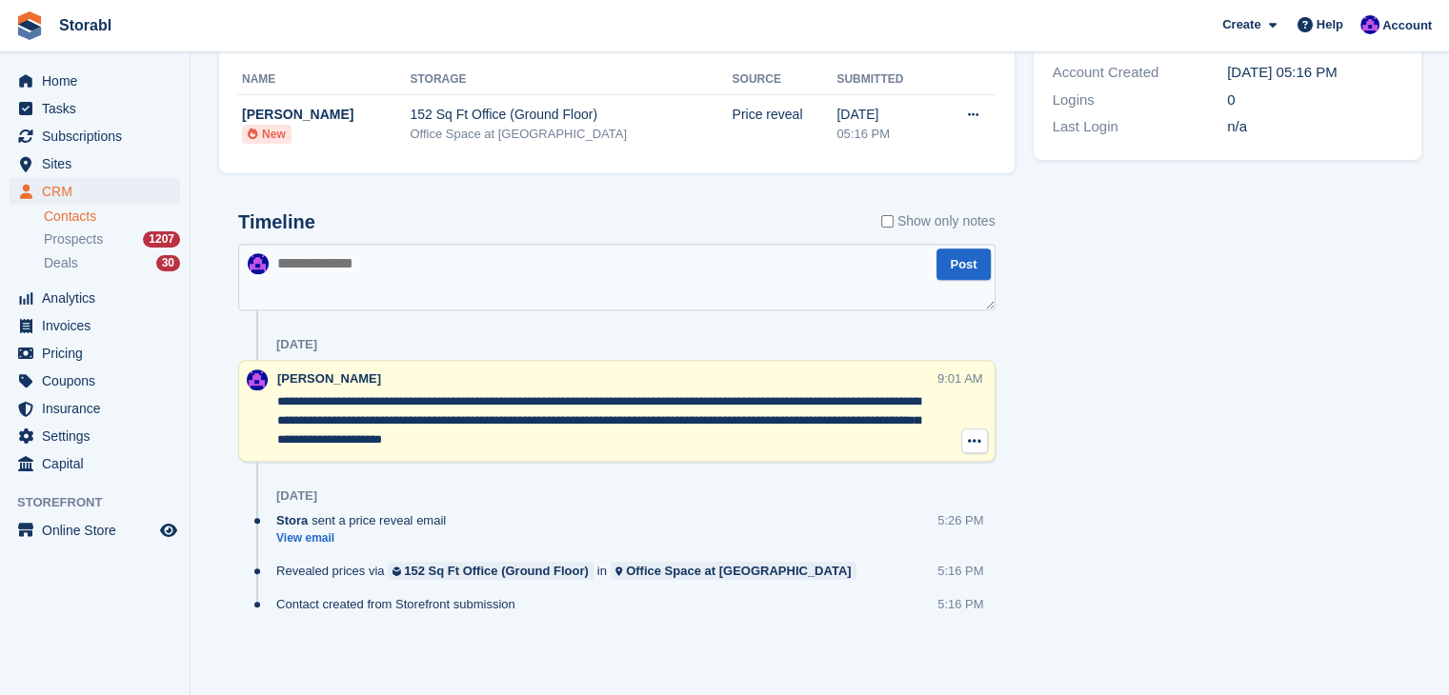
click at [979, 445] on icon at bounding box center [974, 440] width 13 height 15
drag, startPoint x: 735, startPoint y: 444, endPoint x: 722, endPoint y: 445, distance: 13.4
click at [732, 444] on textarea "**********" at bounding box center [607, 420] width 660 height 57
drag, startPoint x: 648, startPoint y: 447, endPoint x: 249, endPoint y: 395, distance: 402.4
click at [249, 395] on div "**********" at bounding box center [616, 411] width 757 height 102
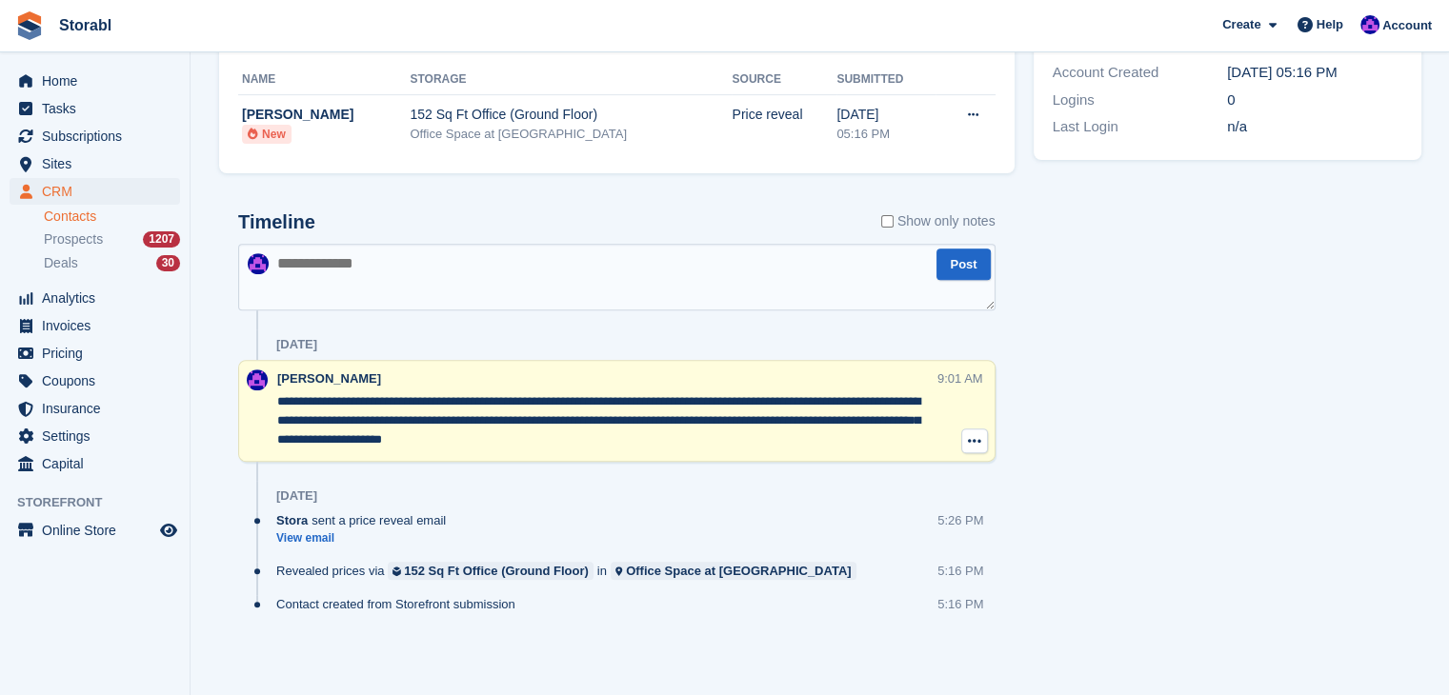
click at [977, 442] on icon at bounding box center [974, 440] width 13 height 15
click at [948, 471] on p "Delete note" at bounding box center [896, 476] width 166 height 25
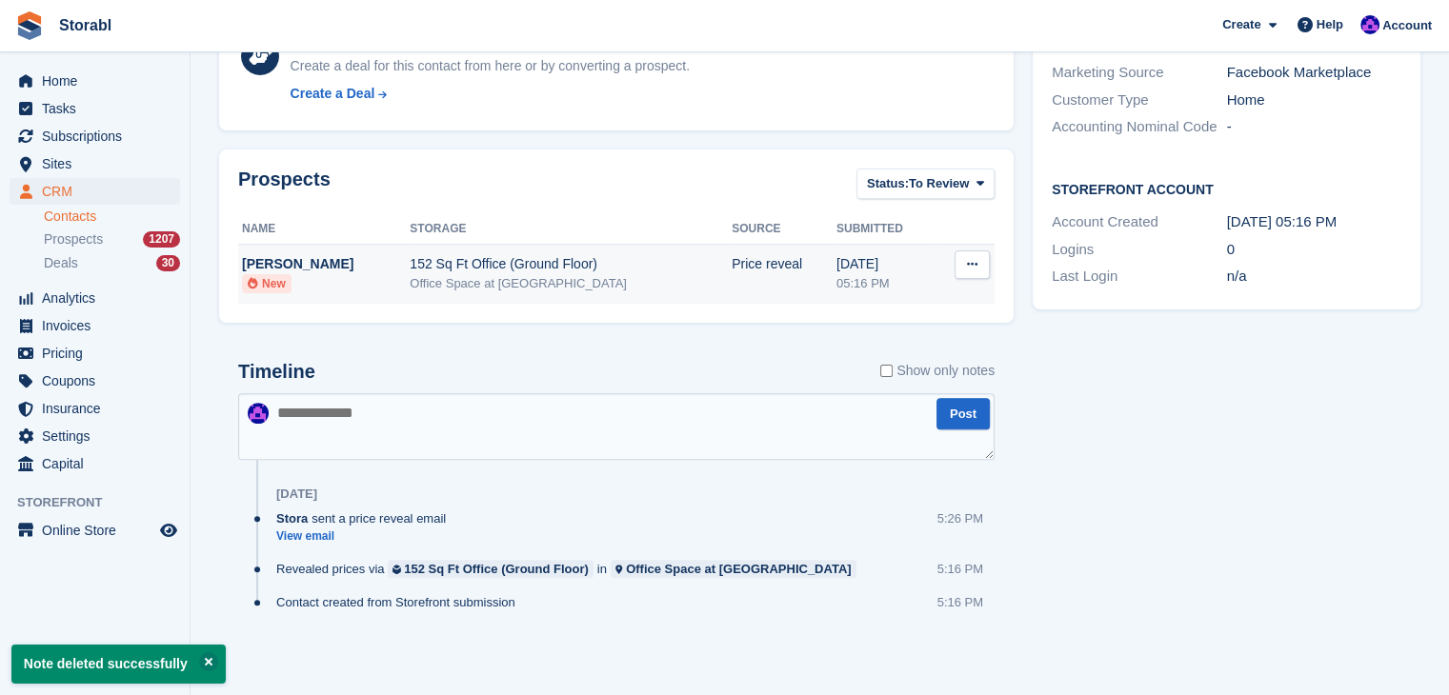
scroll to position [517, 0]
click at [485, 414] on textarea at bounding box center [616, 426] width 756 height 67
paste textarea "**********"
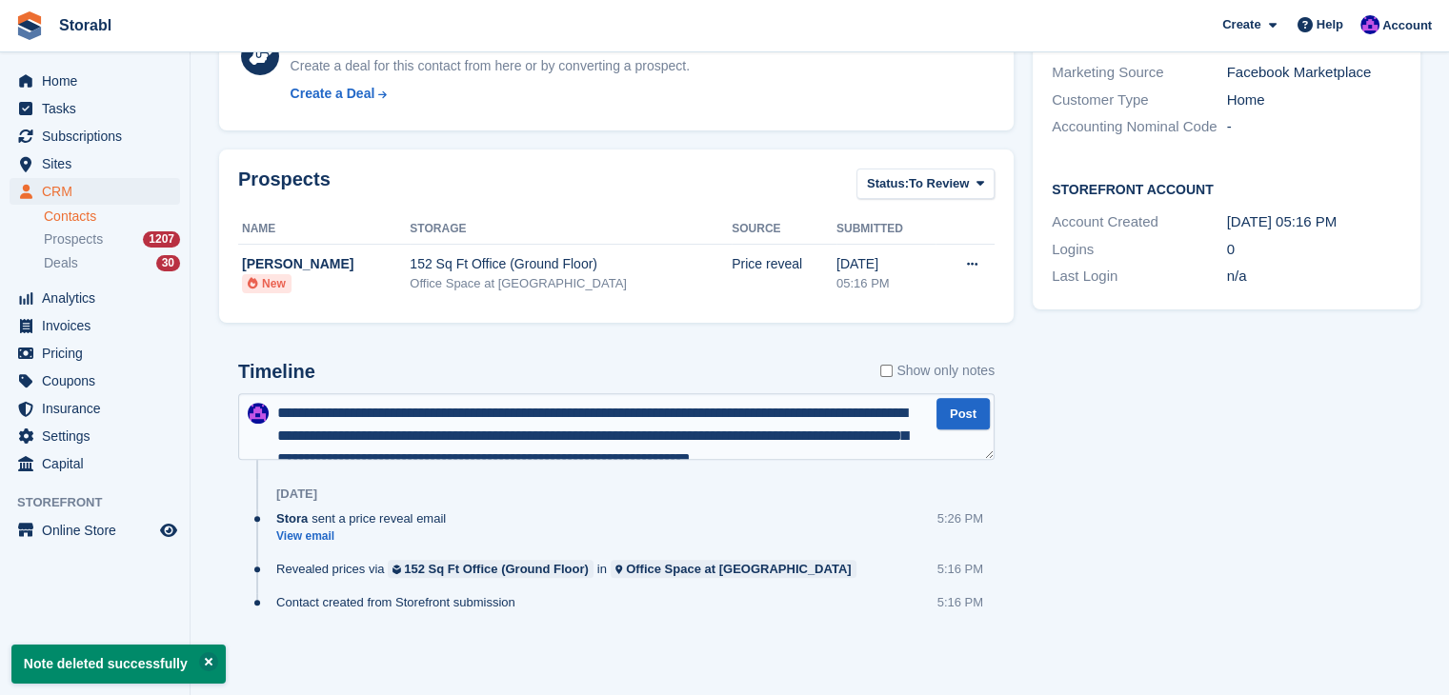
scroll to position [33, 0]
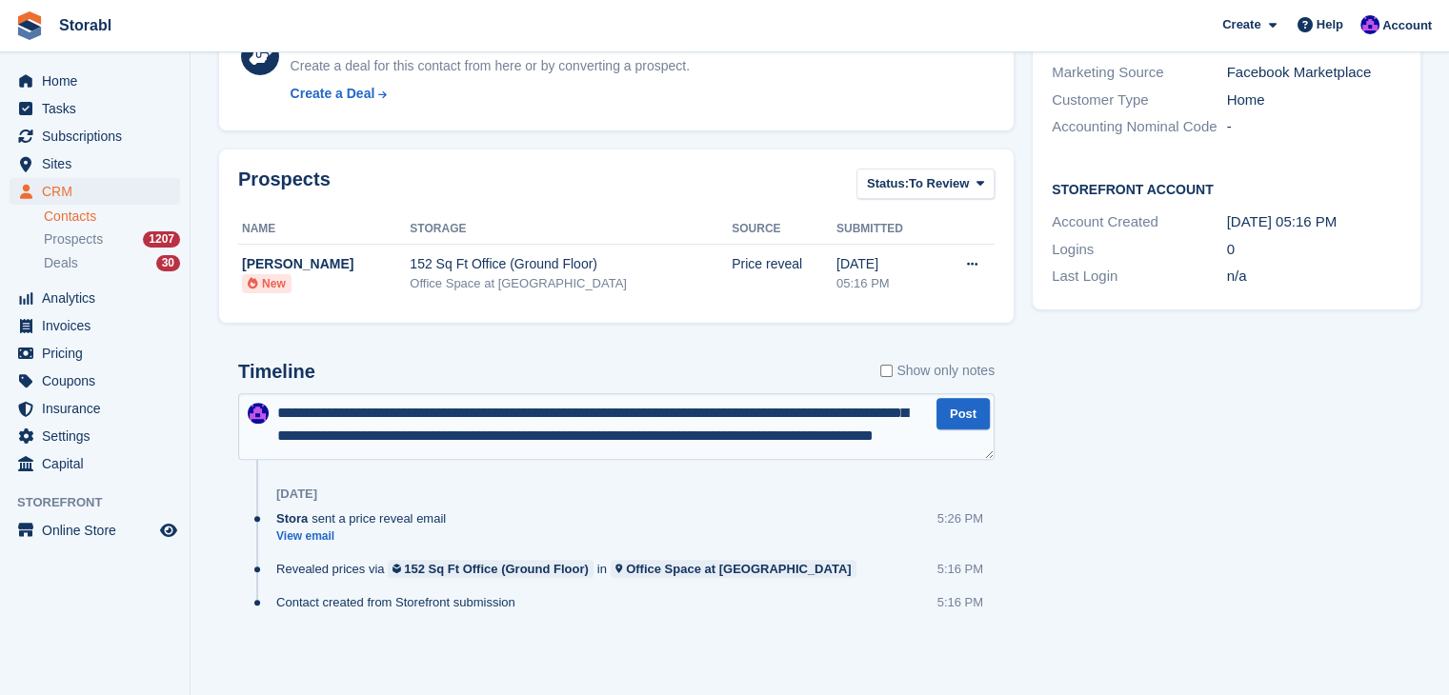
type textarea "**********"
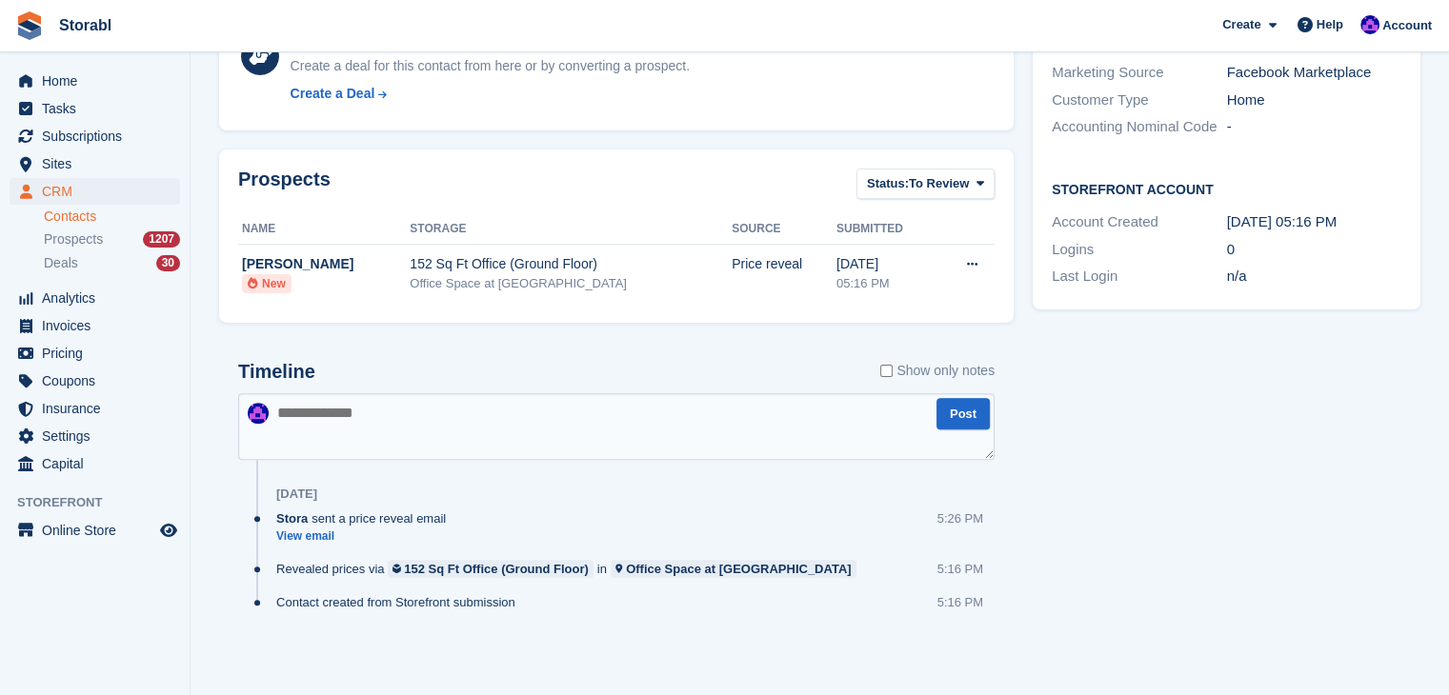
scroll to position [0, 0]
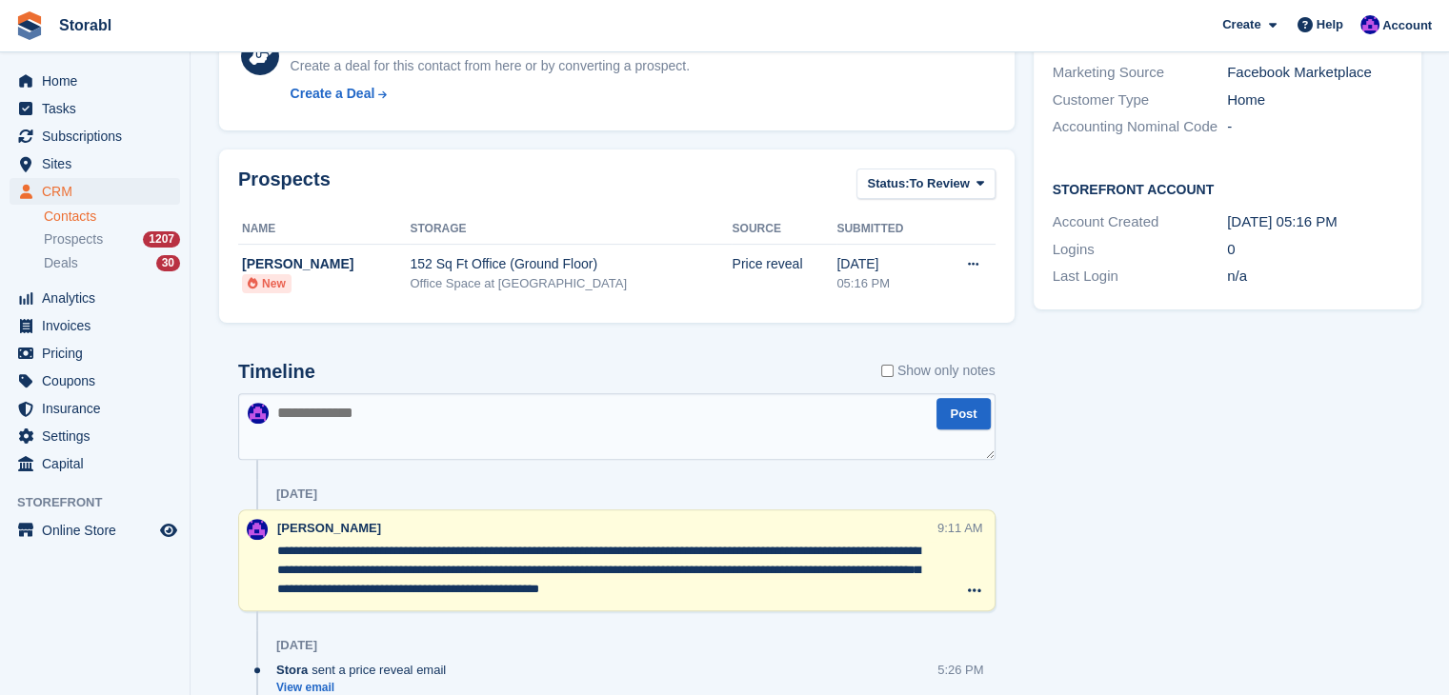
click at [195, 124] on section "Task created Note deleted successfully David Coates Delete Edit Contact Subscri…" at bounding box center [819, 165] width 1258 height 1364
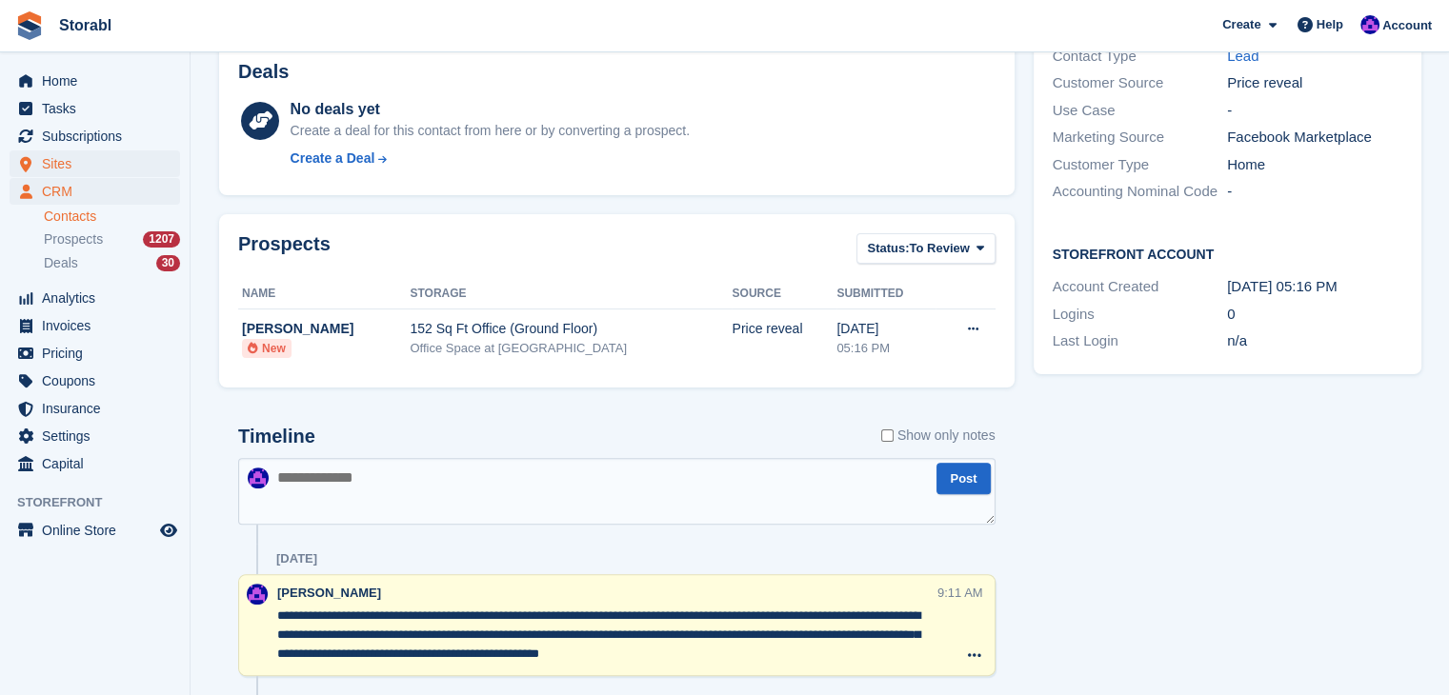
scroll to position [327, 0]
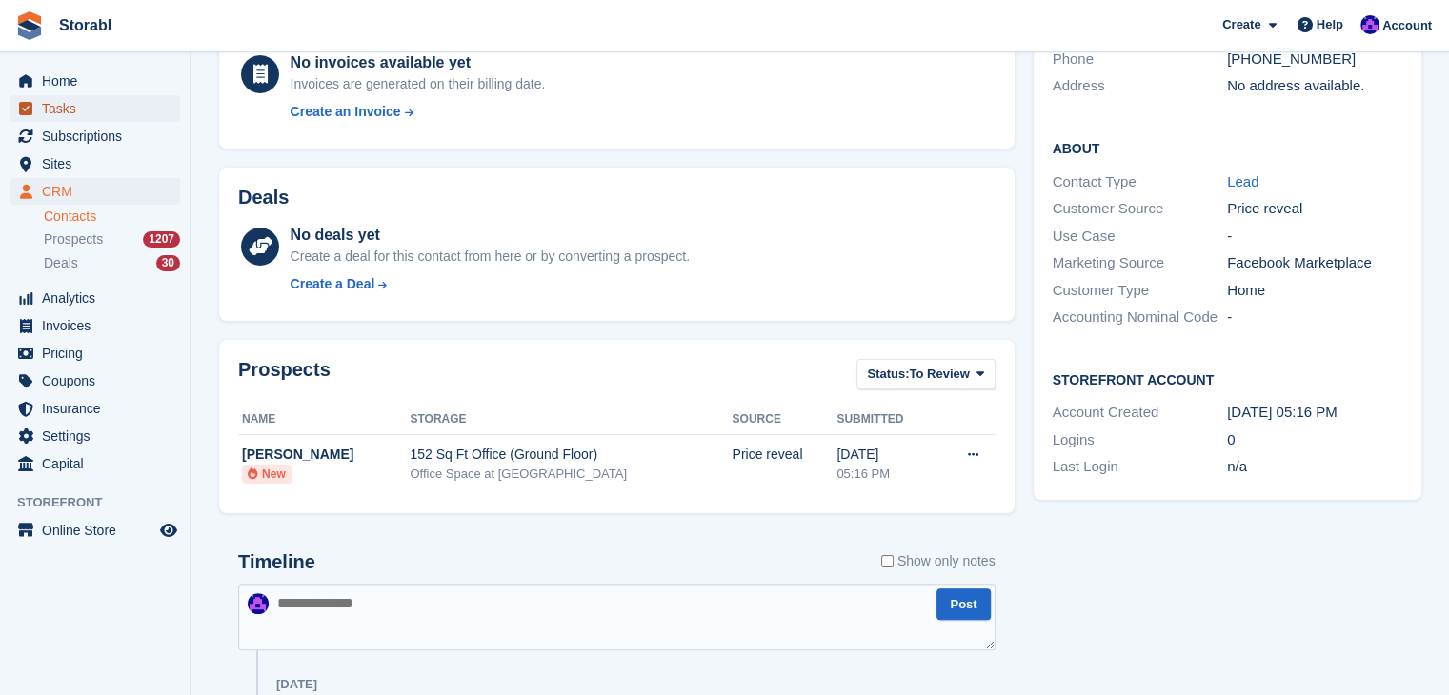
click at [77, 105] on span "Tasks" at bounding box center [99, 108] width 114 height 27
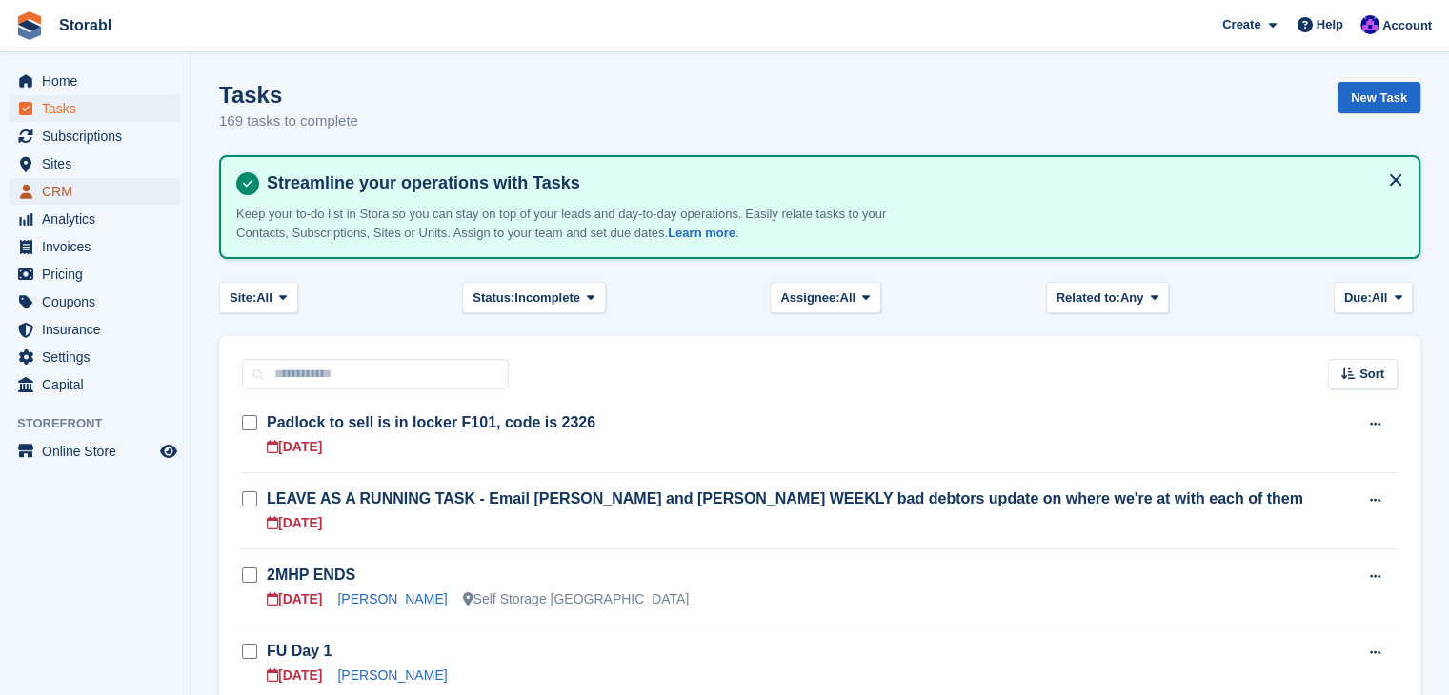
click at [74, 178] on span "CRM" at bounding box center [99, 191] width 114 height 27
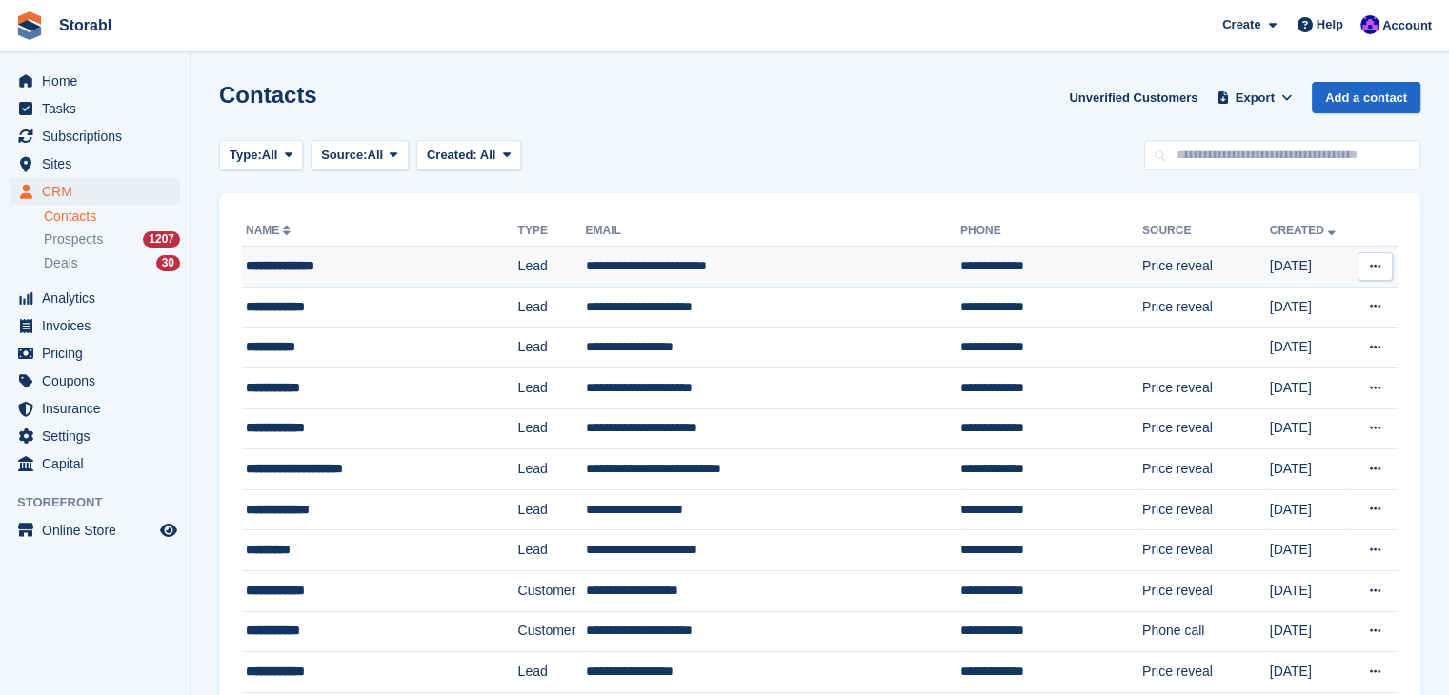
click at [354, 271] on div "**********" at bounding box center [362, 266] width 232 height 20
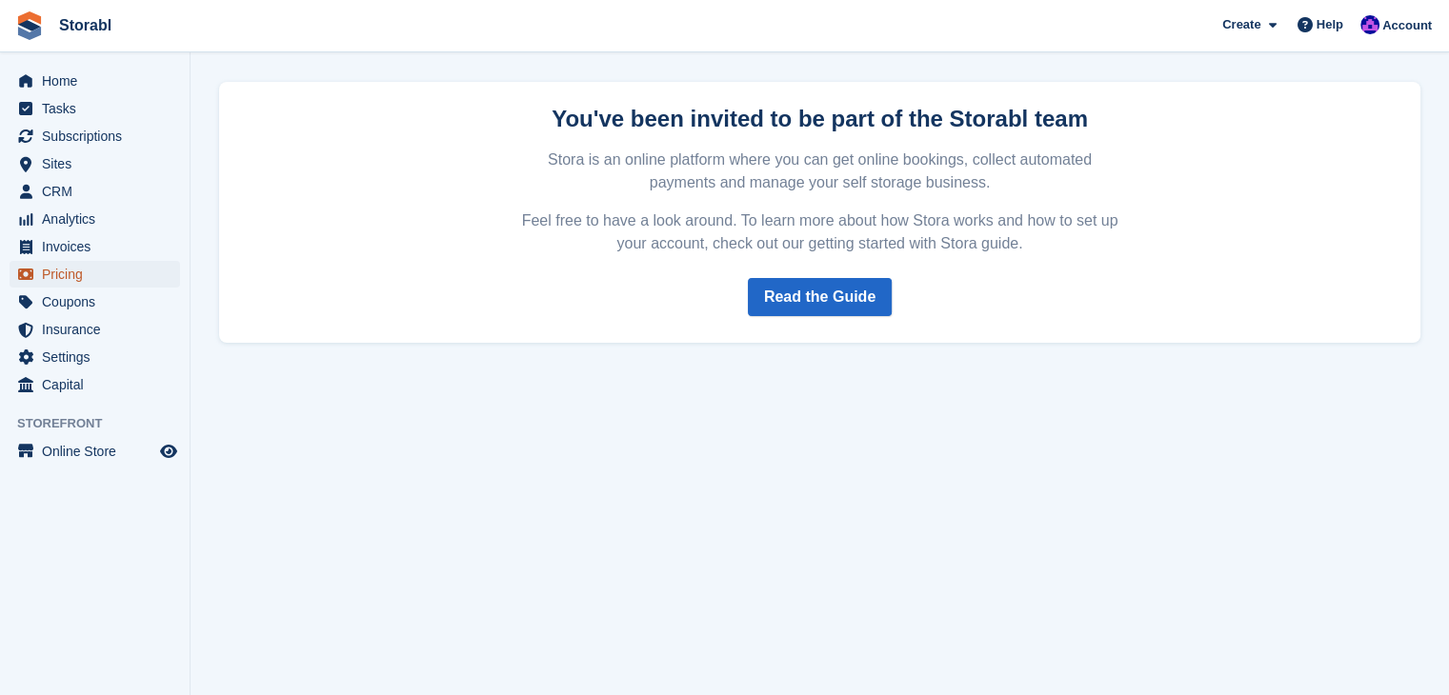
click at [114, 276] on span "Pricing" at bounding box center [99, 274] width 114 height 27
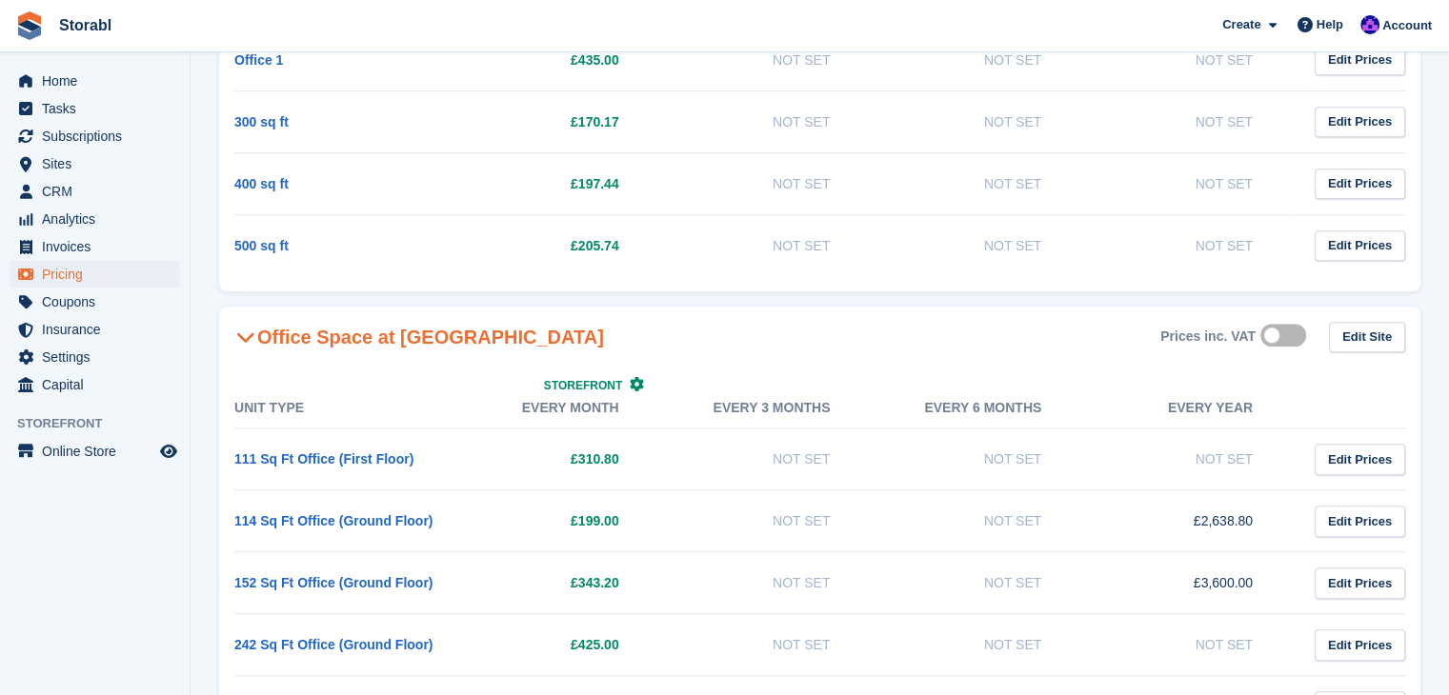
scroll to position [1662, 0]
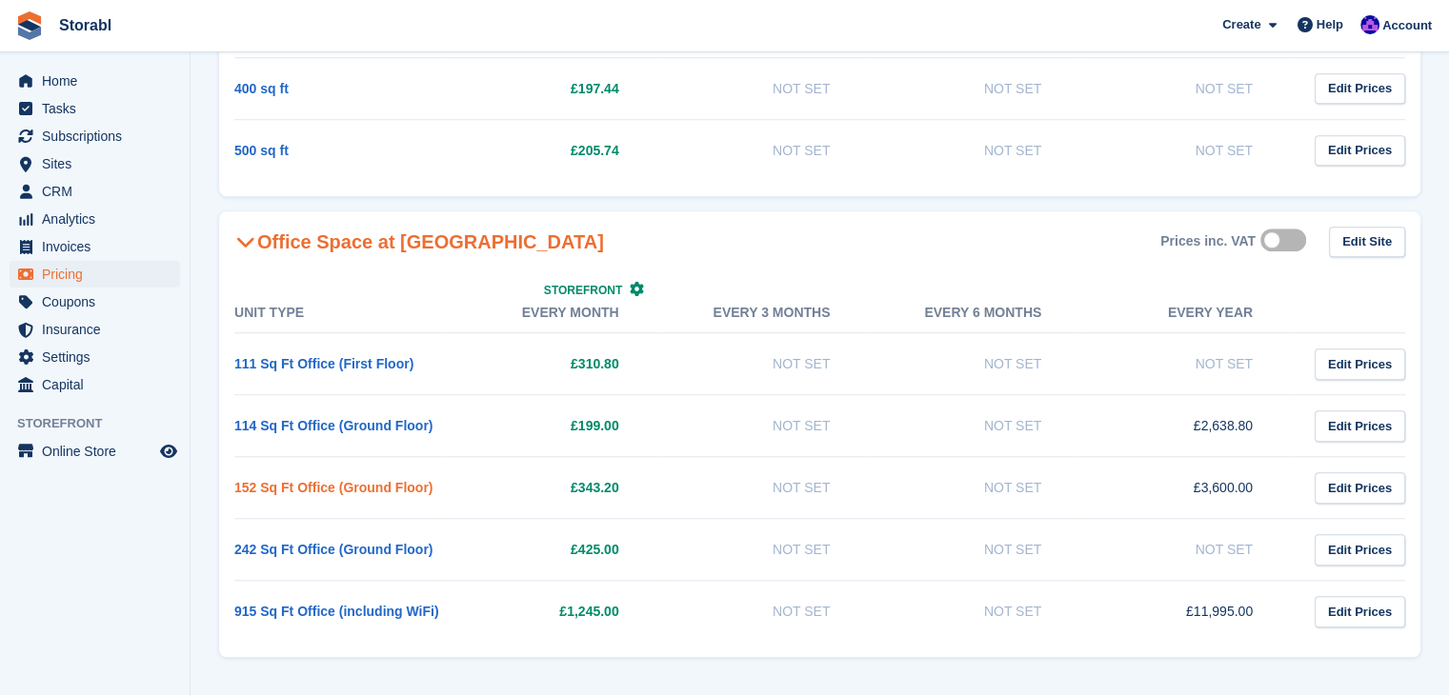
click at [358, 480] on link "152 Sq Ft Office (Ground Floor)" at bounding box center [333, 487] width 198 height 15
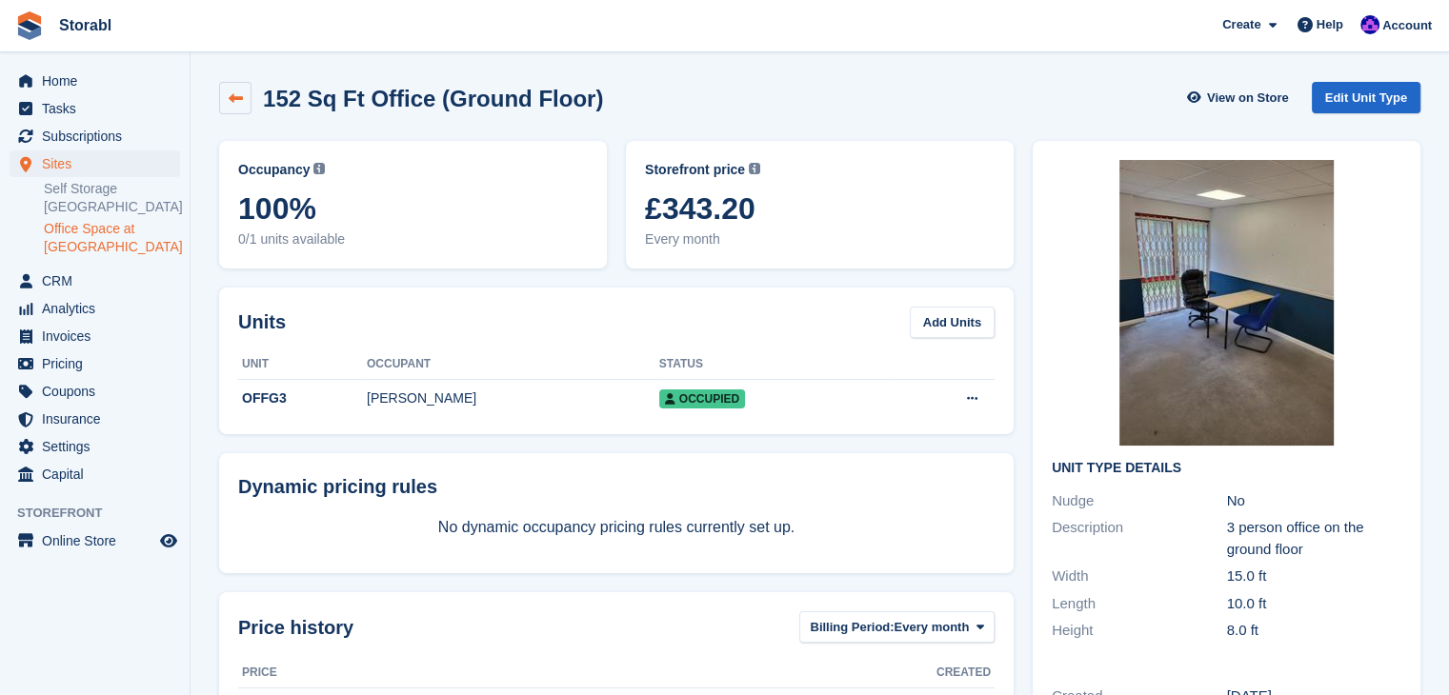
click at [241, 96] on icon at bounding box center [236, 98] width 14 height 14
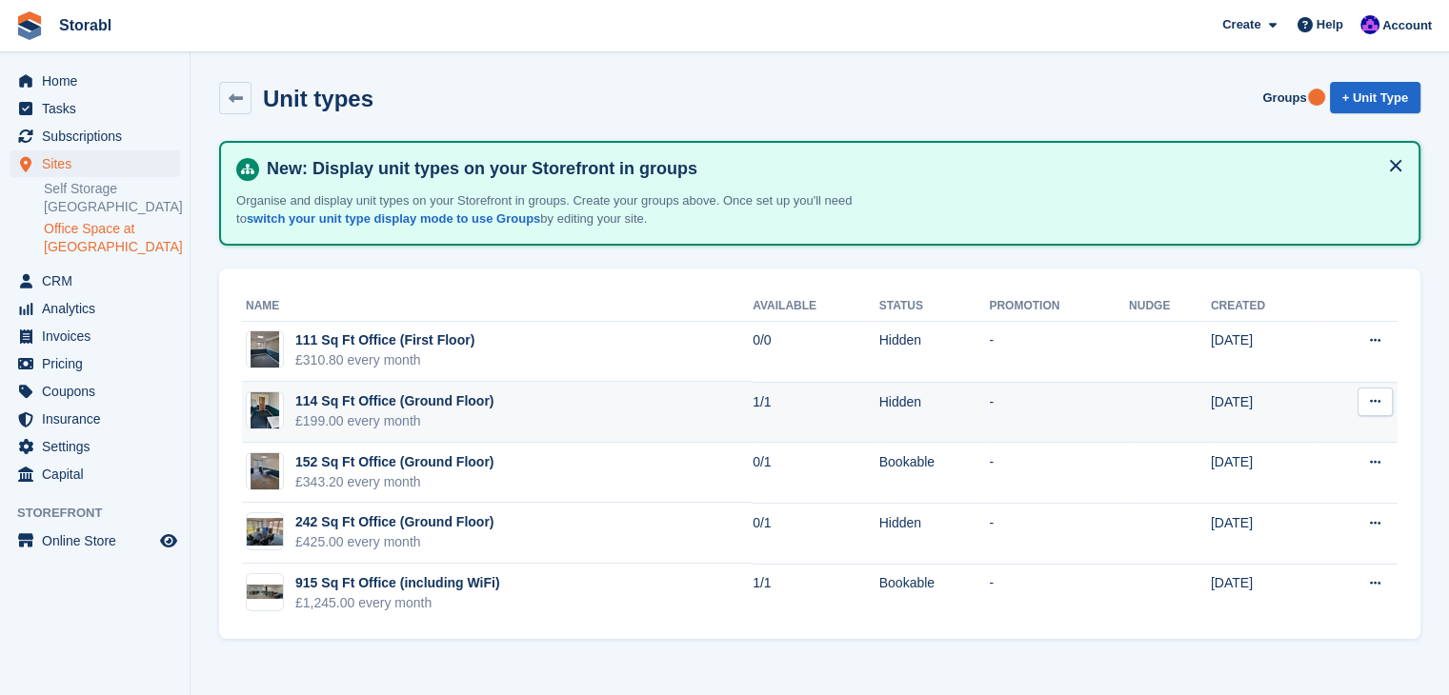
click at [402, 397] on div "114 Sq Ft Office (Ground Floor)" at bounding box center [394, 401] width 198 height 20
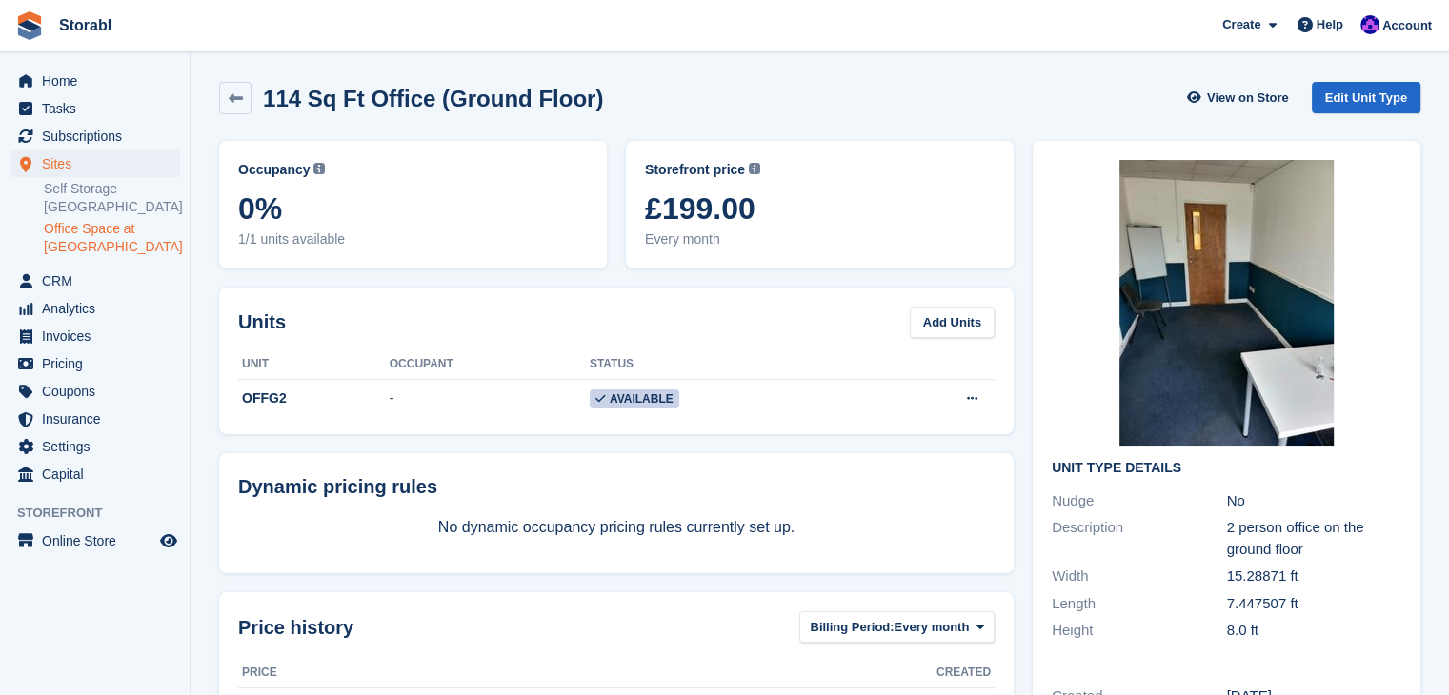
drag, startPoint x: 232, startPoint y: 105, endPoint x: 258, endPoint y: 130, distance: 36.4
click at [232, 105] on link at bounding box center [235, 98] width 32 height 32
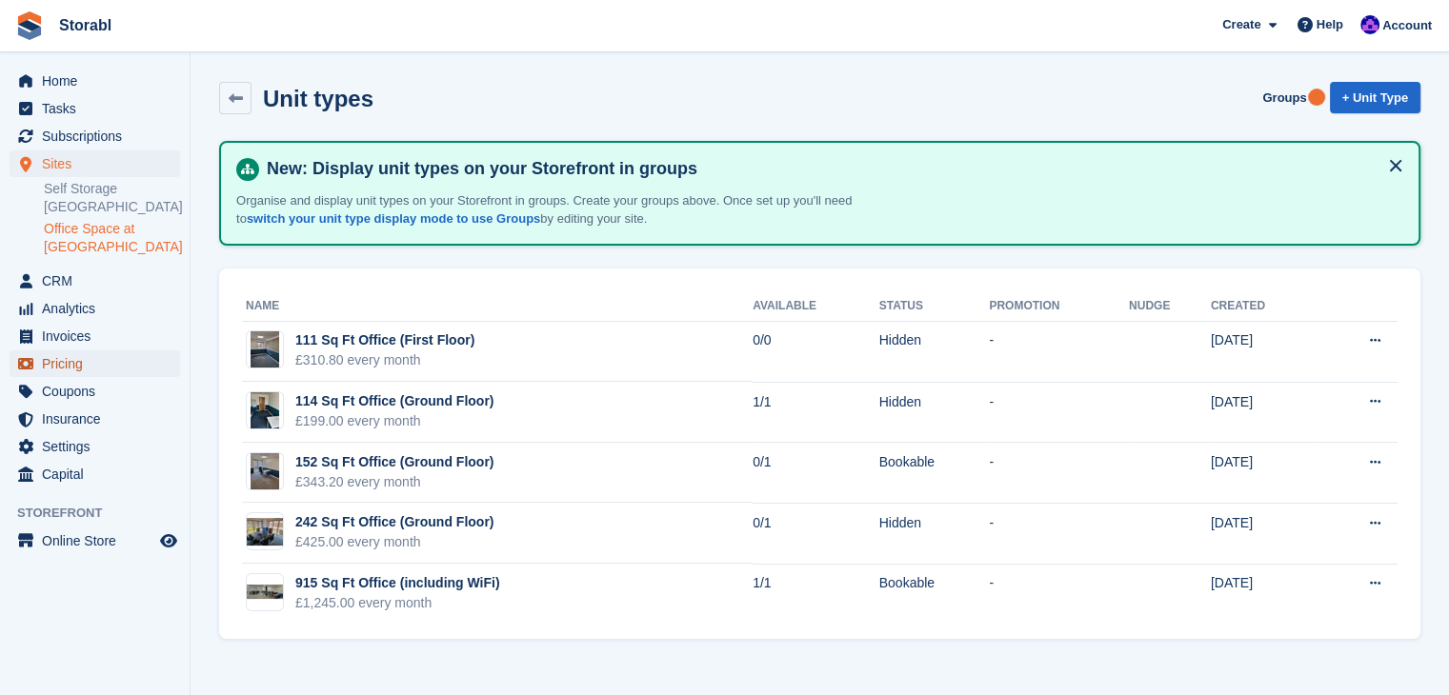
click at [105, 368] on span "Pricing" at bounding box center [99, 363] width 114 height 27
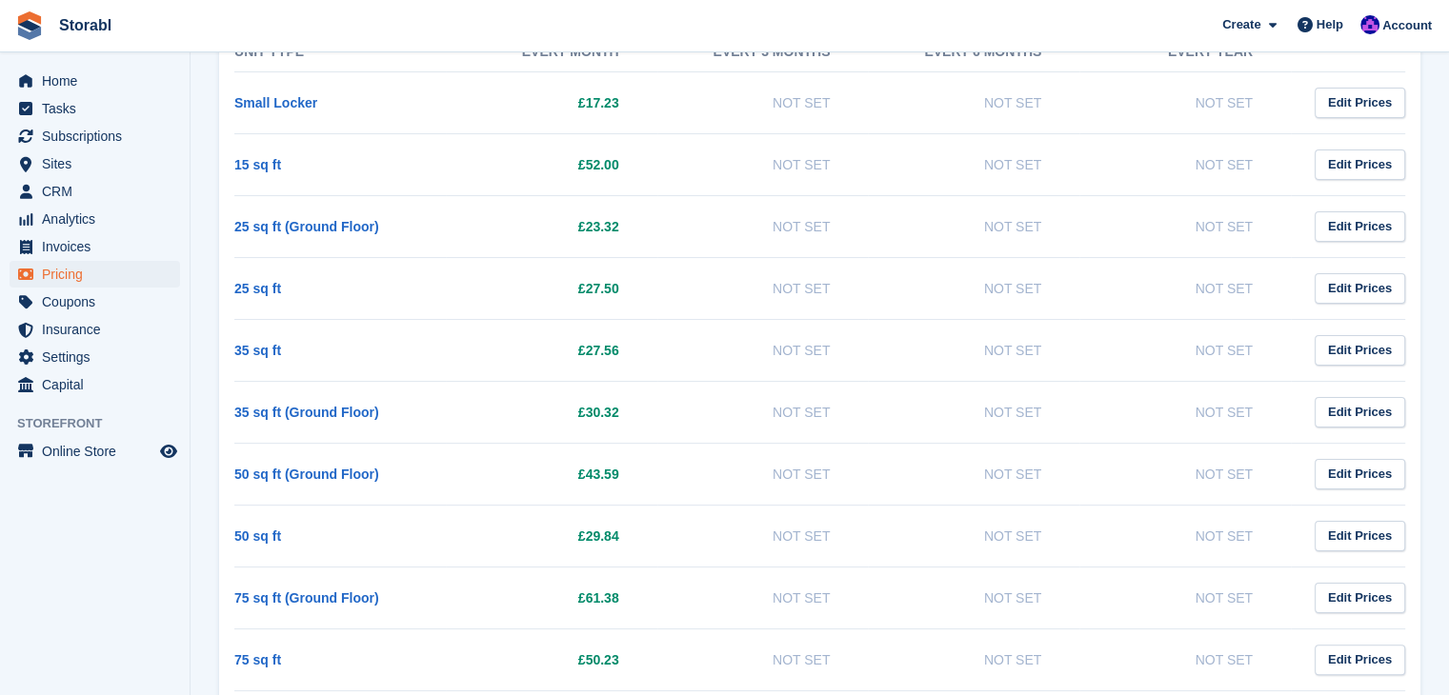
scroll to position [381, 0]
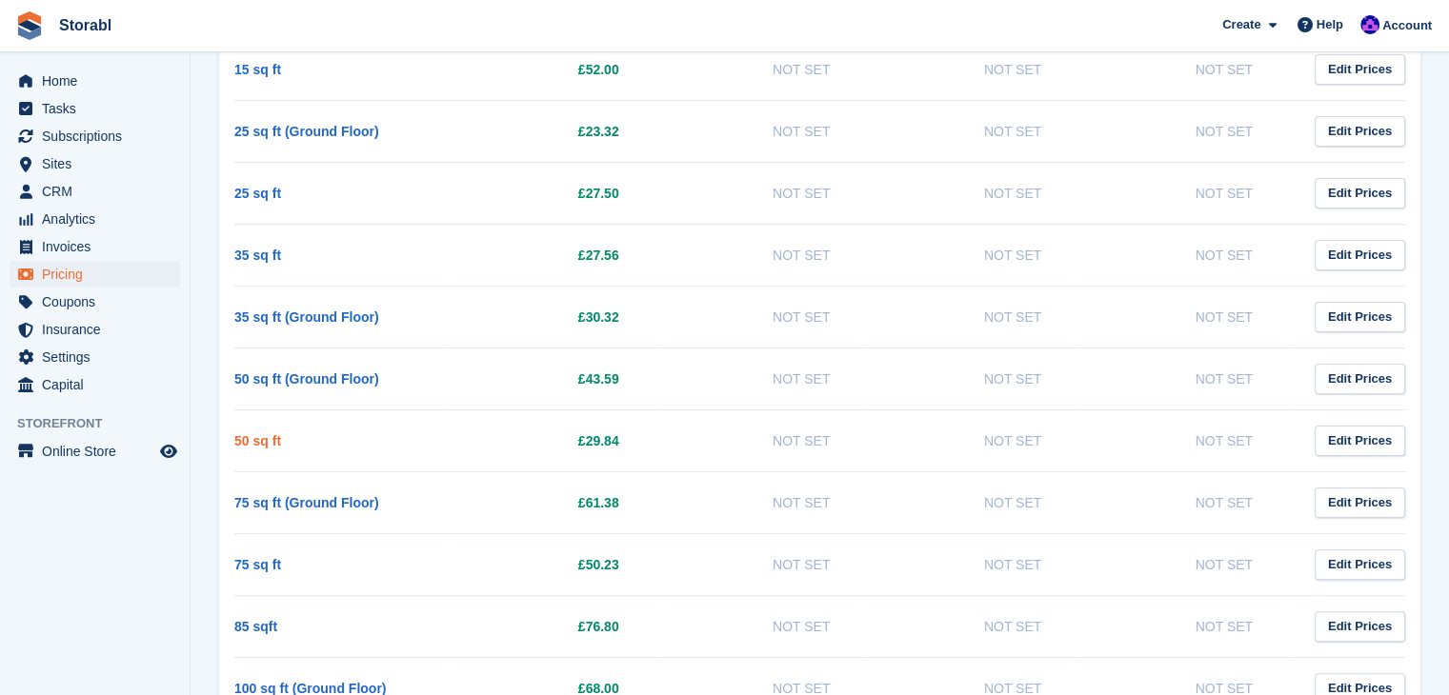
click at [268, 443] on link "50 sq ft" at bounding box center [257, 440] width 47 height 15
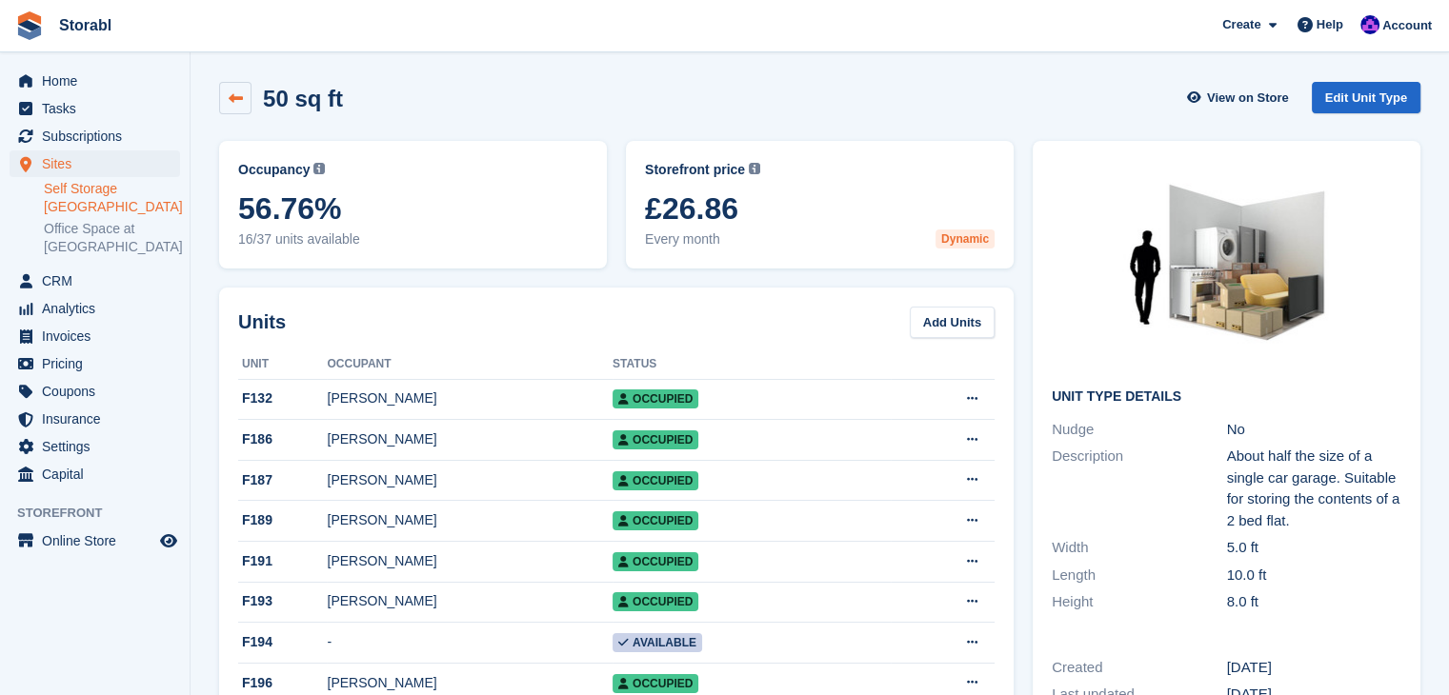
click at [232, 101] on icon at bounding box center [236, 98] width 14 height 14
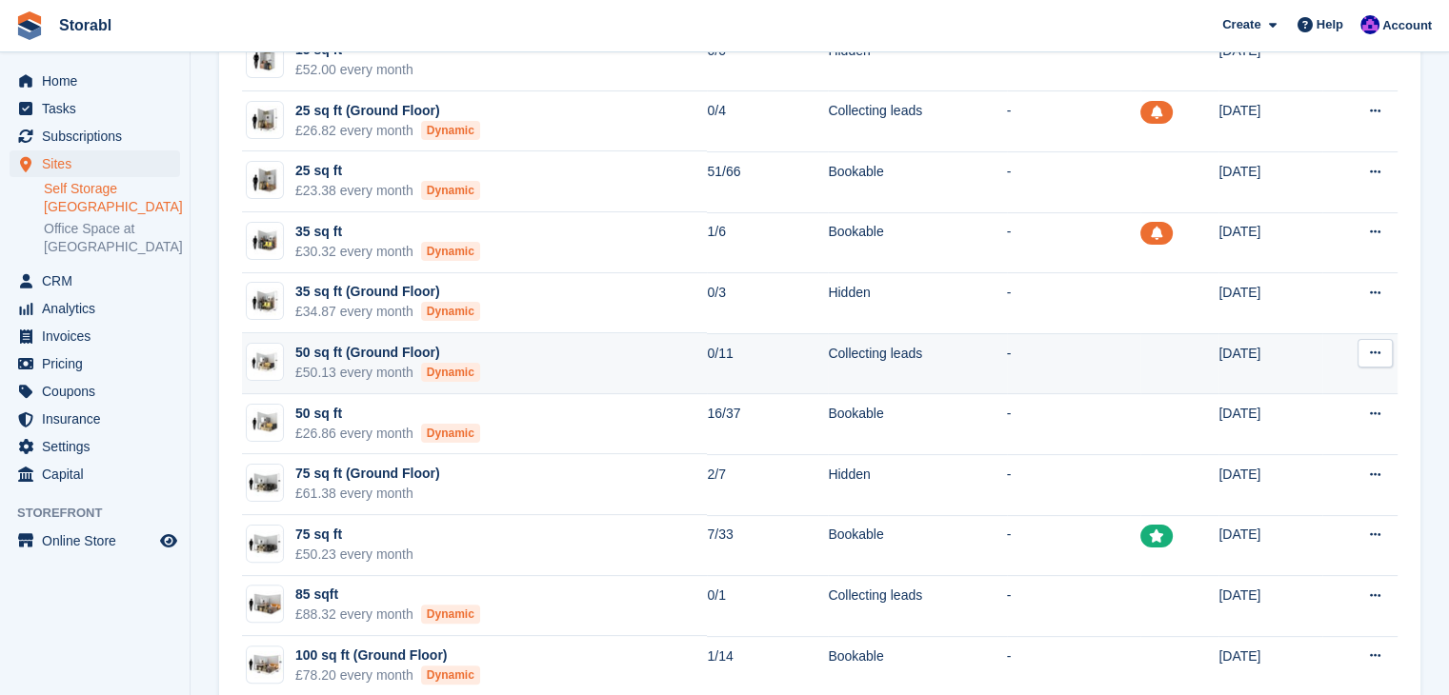
scroll to position [476, 0]
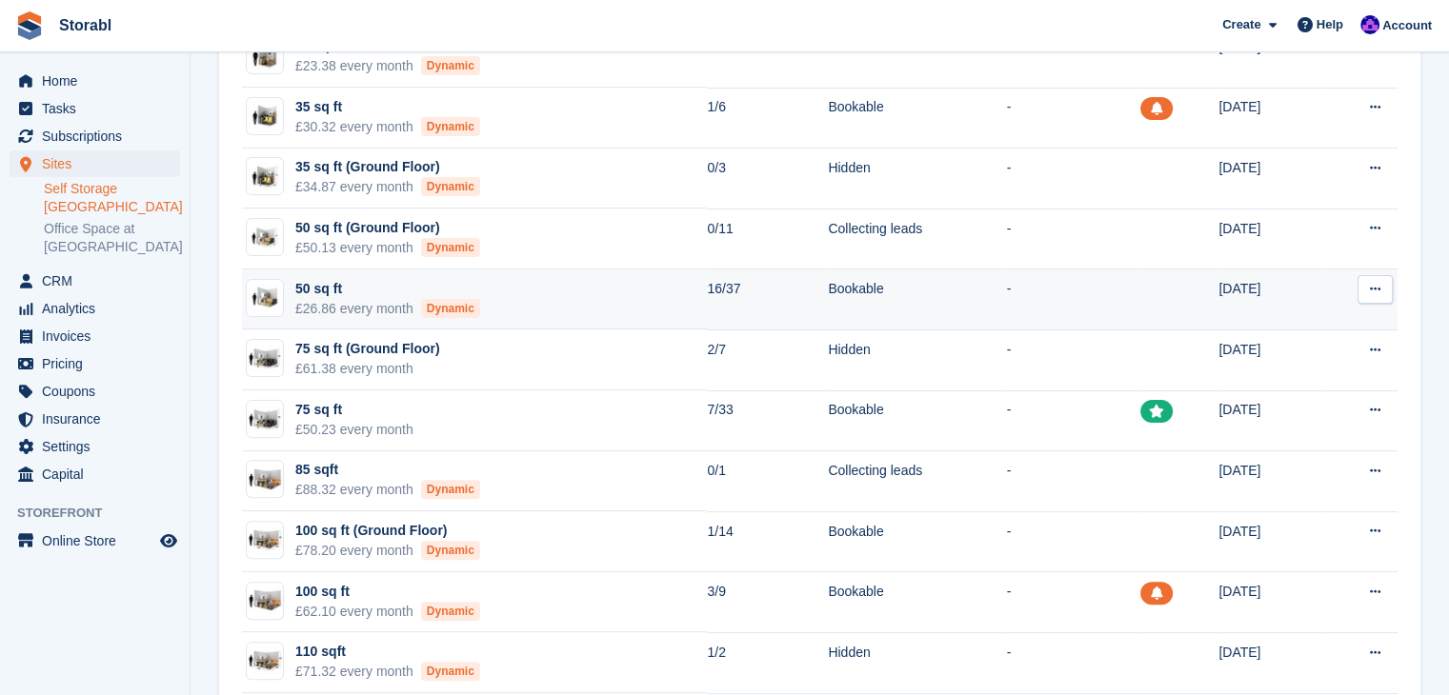
click at [324, 284] on div "50 sq ft" at bounding box center [387, 289] width 185 height 20
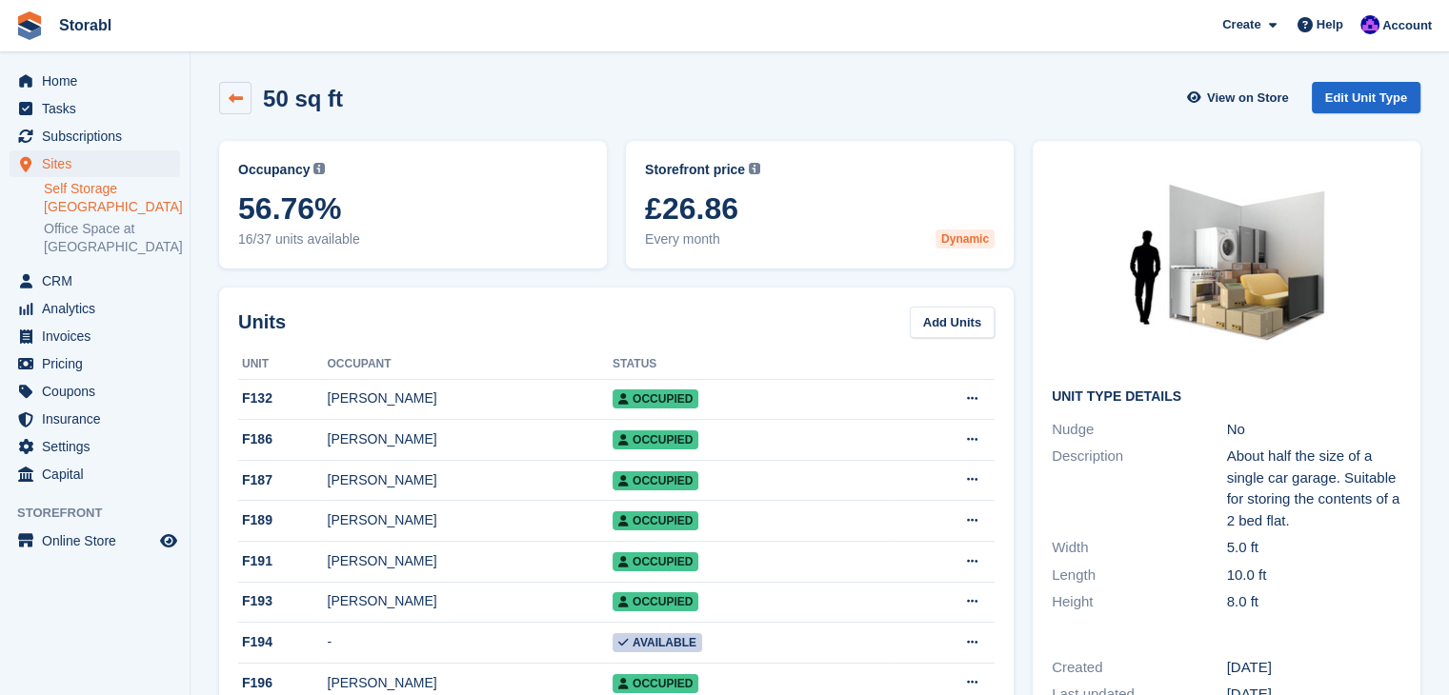
click at [239, 91] on icon at bounding box center [236, 98] width 14 height 14
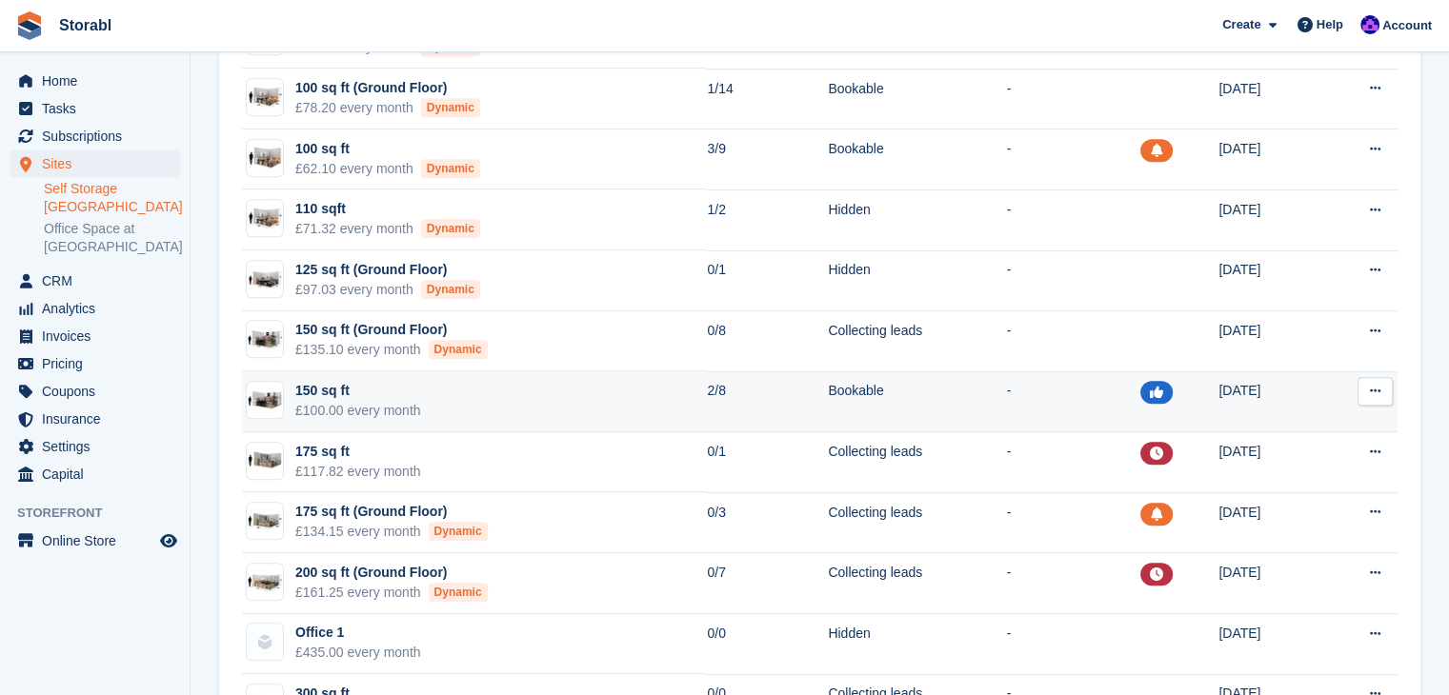
scroll to position [952, 0]
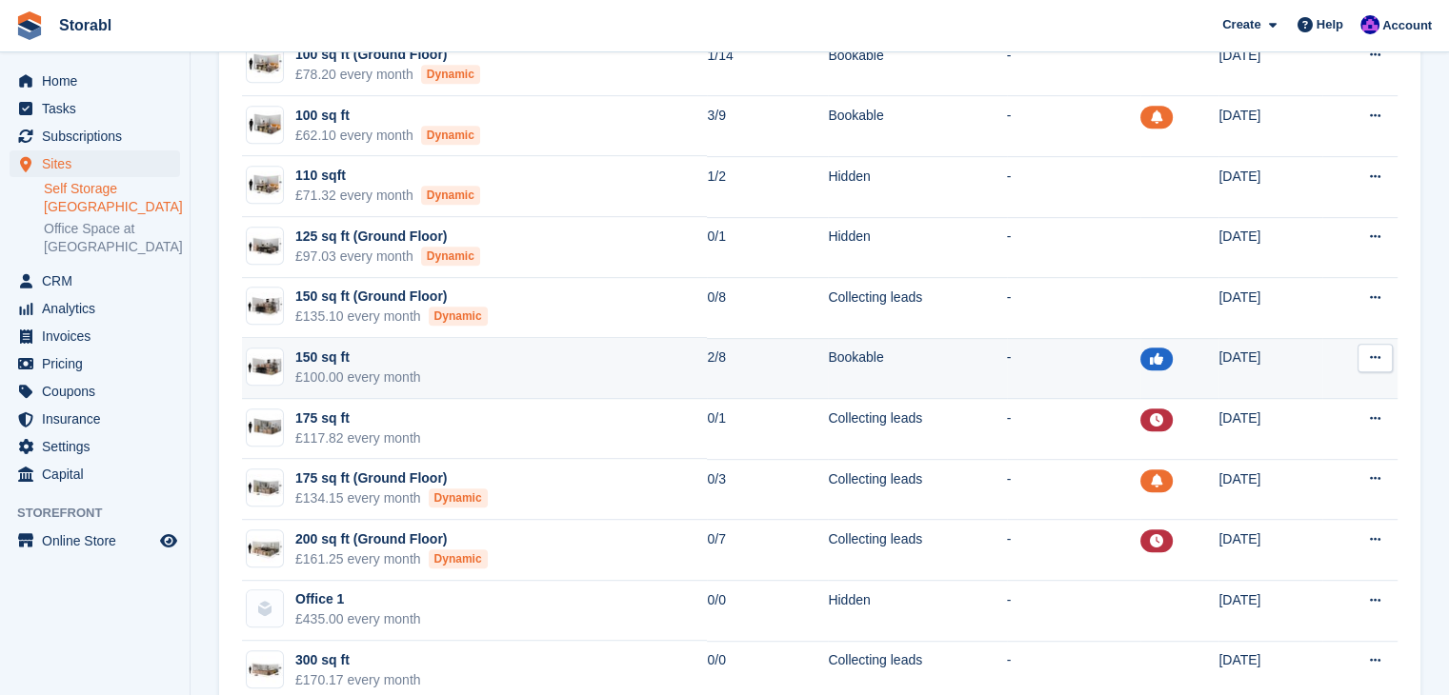
click at [328, 358] on div "150 sq ft" at bounding box center [358, 358] width 126 height 20
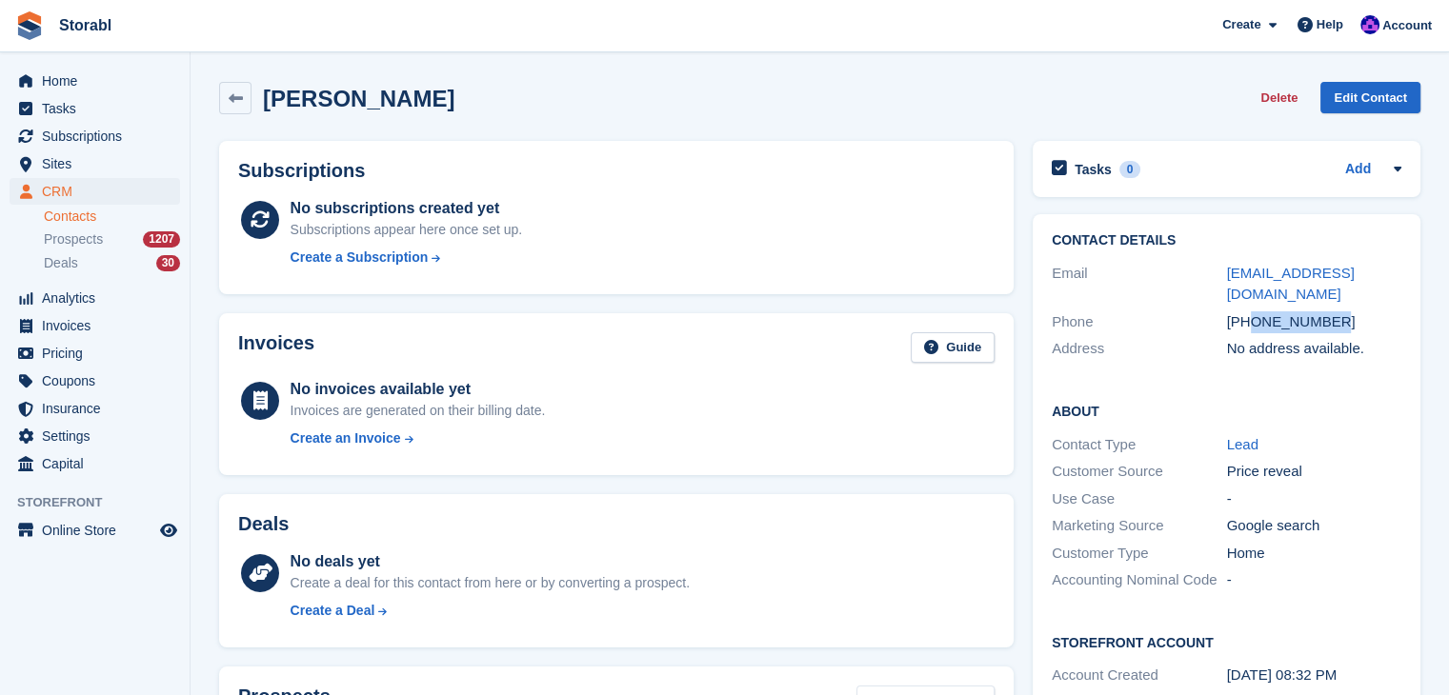
drag, startPoint x: 1362, startPoint y: 320, endPoint x: 1252, endPoint y: 322, distance: 109.5
click at [1252, 322] on div "[PHONE_NUMBER]" at bounding box center [1314, 322] width 175 height 22
copy div "7460871590"
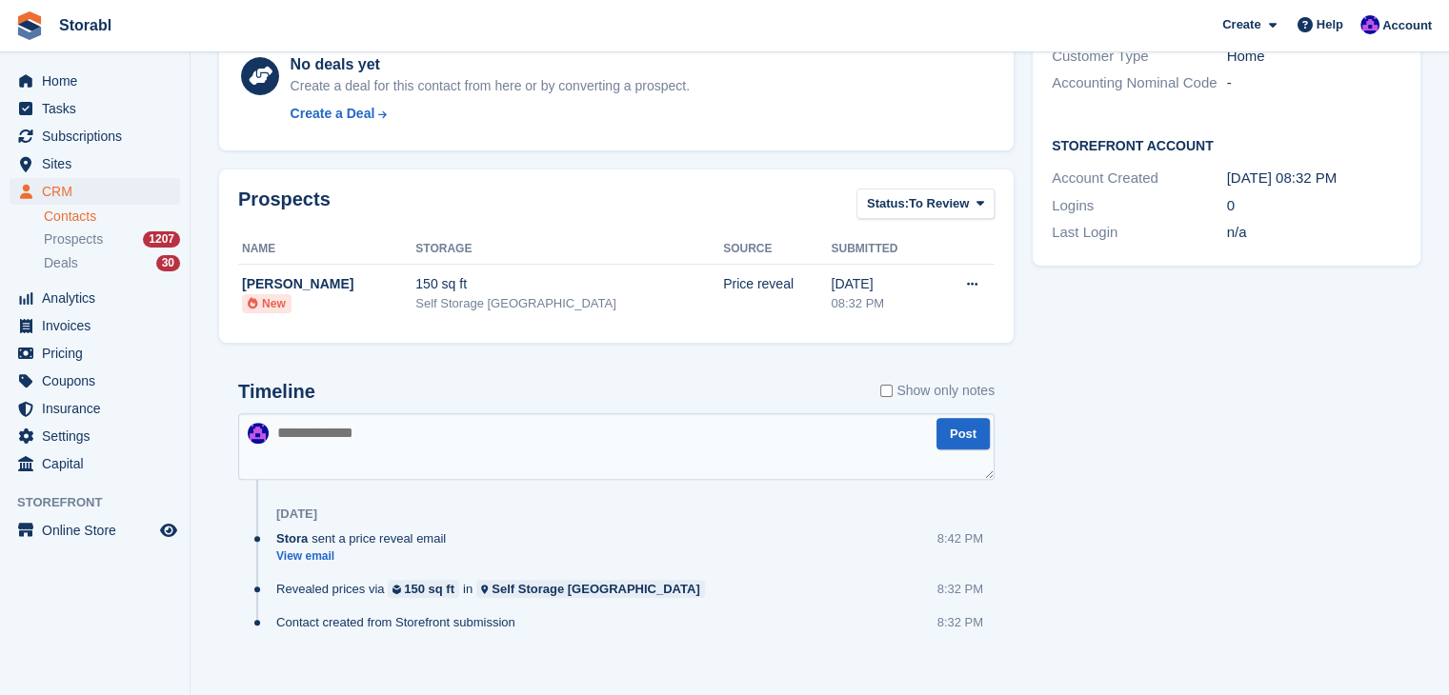
scroll to position [517, 0]
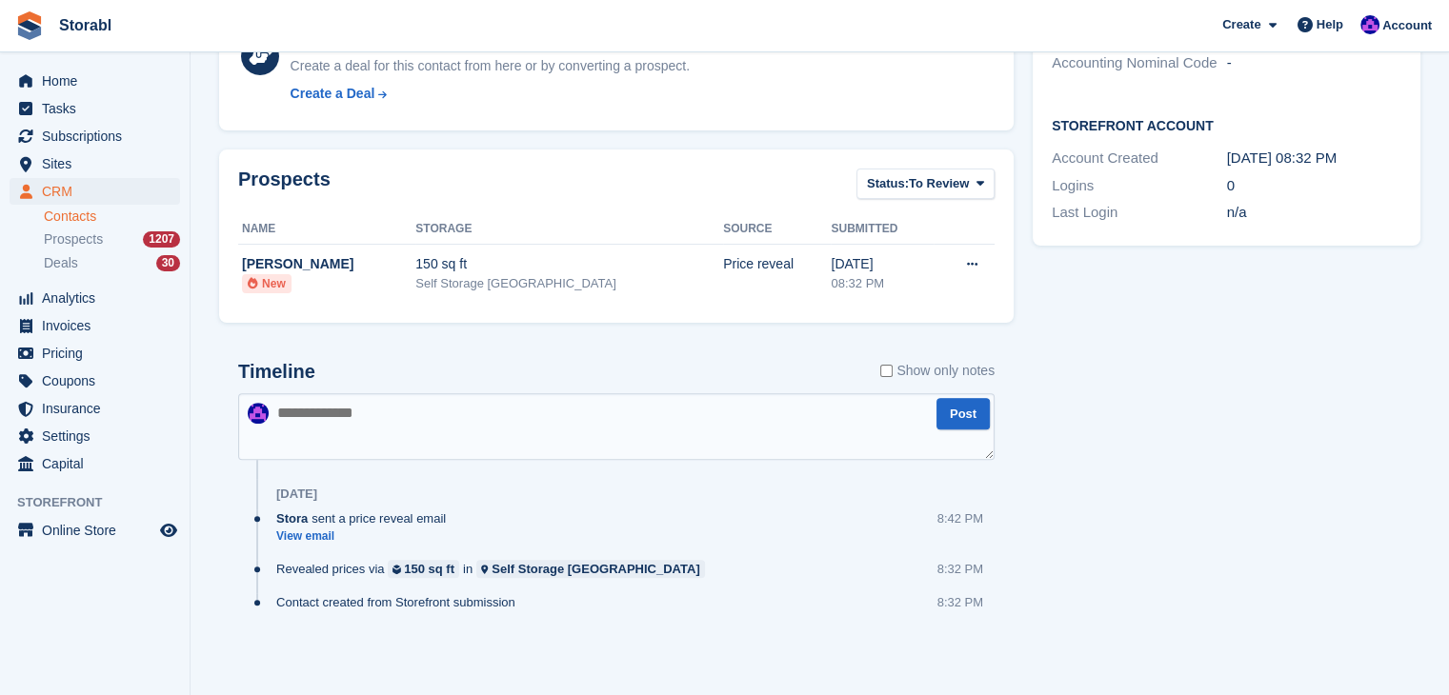
click at [505, 424] on textarea at bounding box center [616, 426] width 756 height 67
type textarea "*"
click at [590, 428] on textarea "**********" at bounding box center [616, 426] width 756 height 67
type textarea "**********"
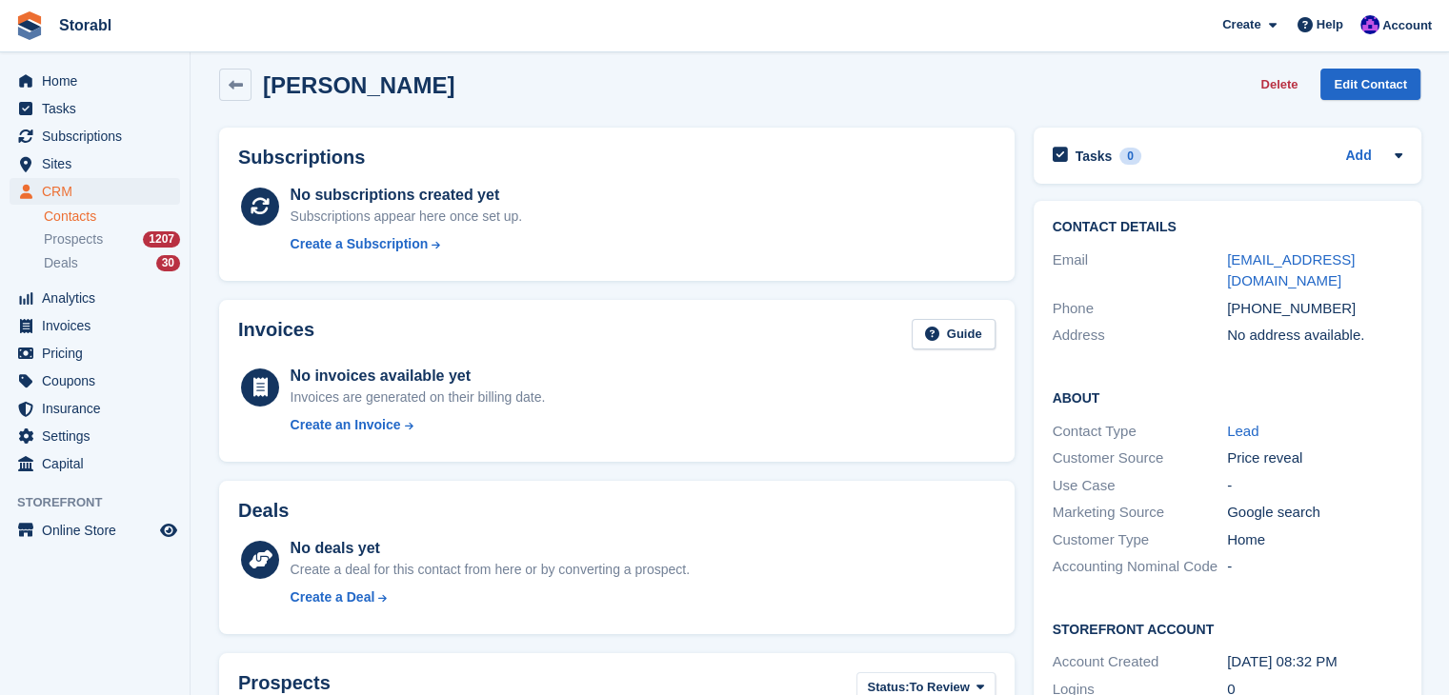
scroll to position [0, 0]
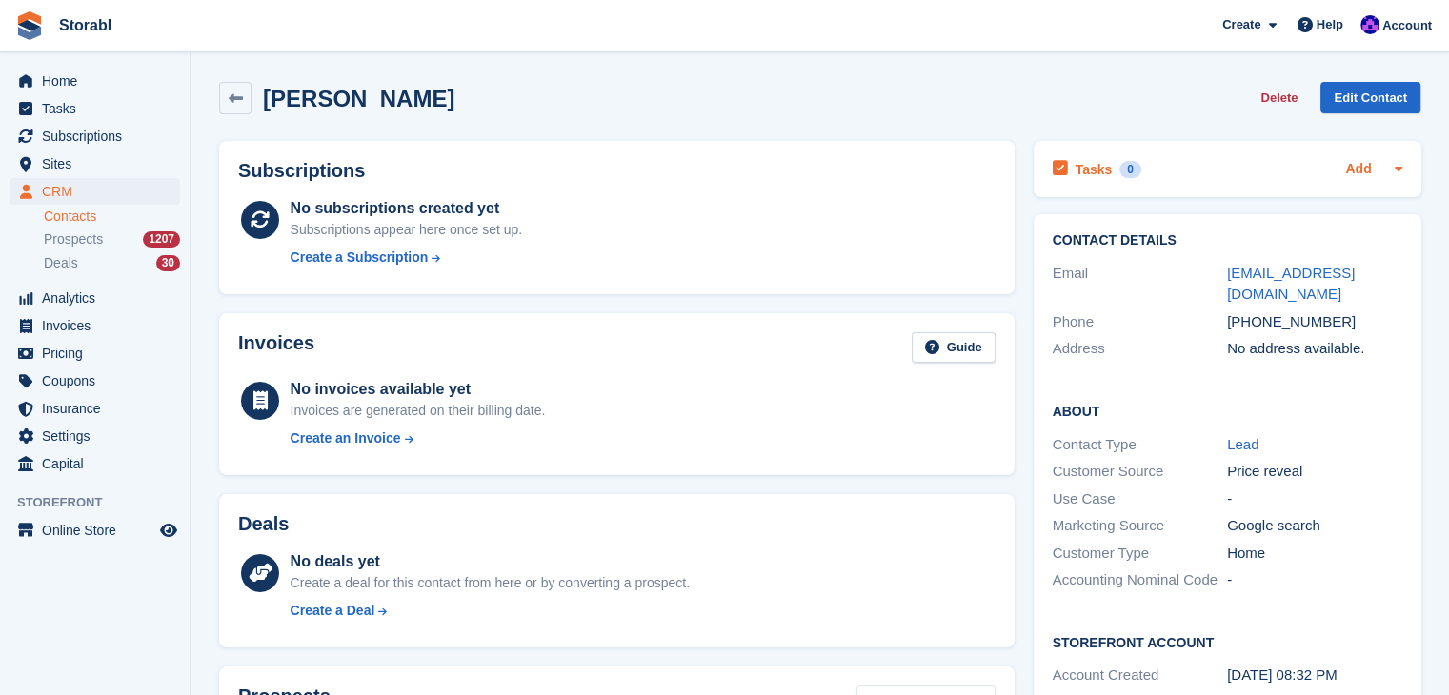
click at [1365, 161] on link "Add" at bounding box center [1358, 170] width 26 height 22
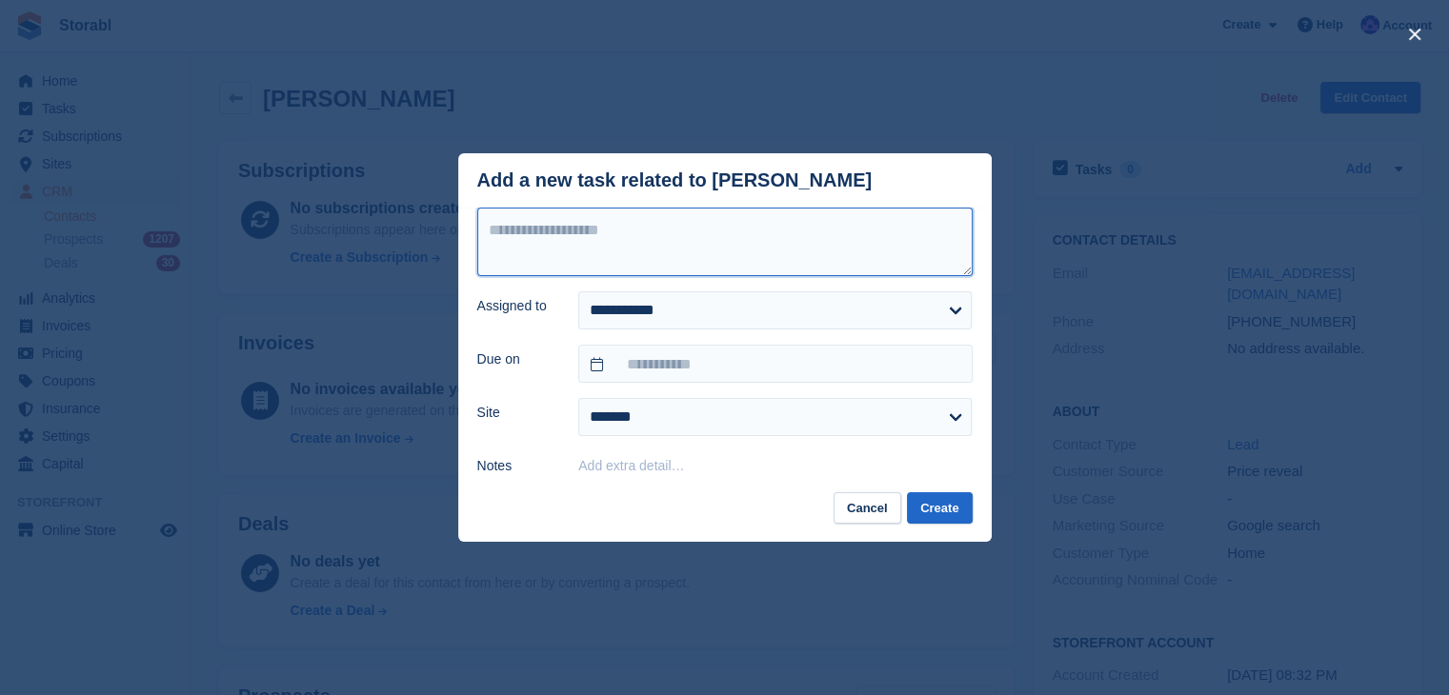
click at [610, 257] on textarea at bounding box center [724, 242] width 495 height 69
type textarea "********"
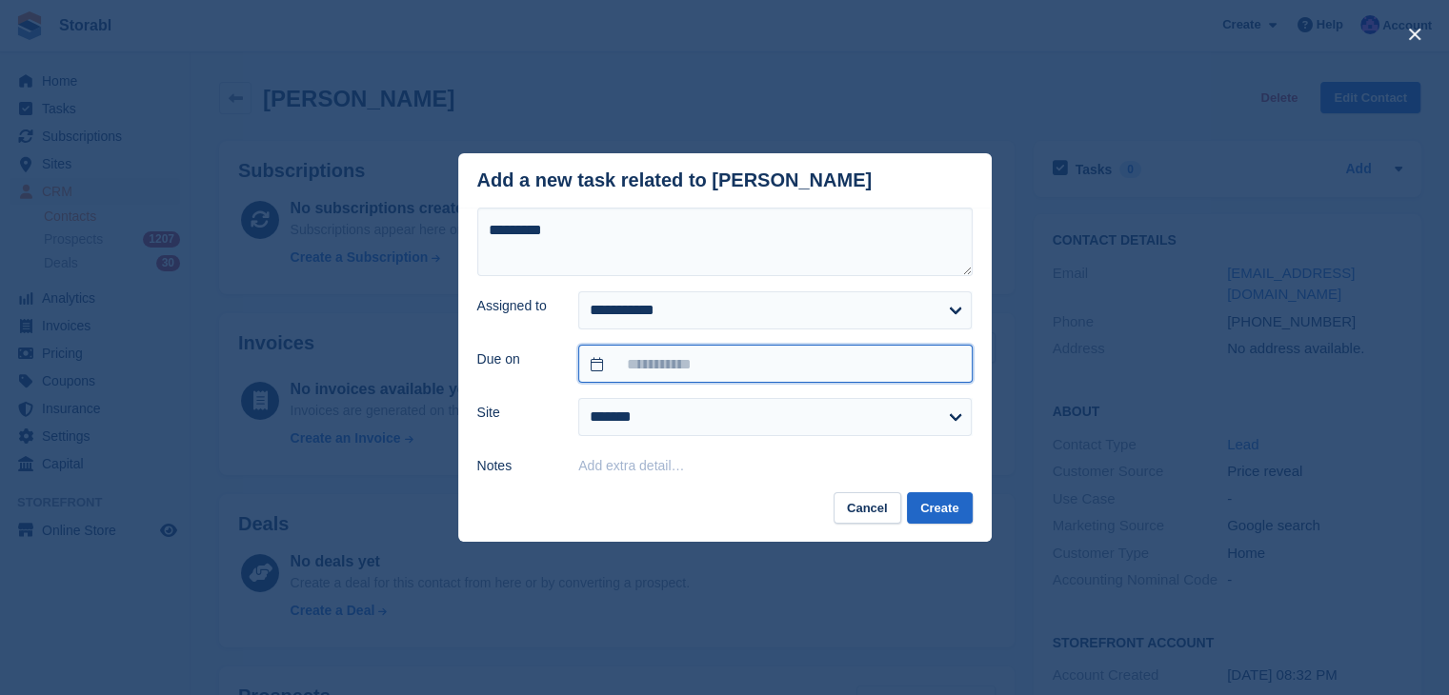
click at [650, 374] on input "text" at bounding box center [774, 364] width 393 height 38
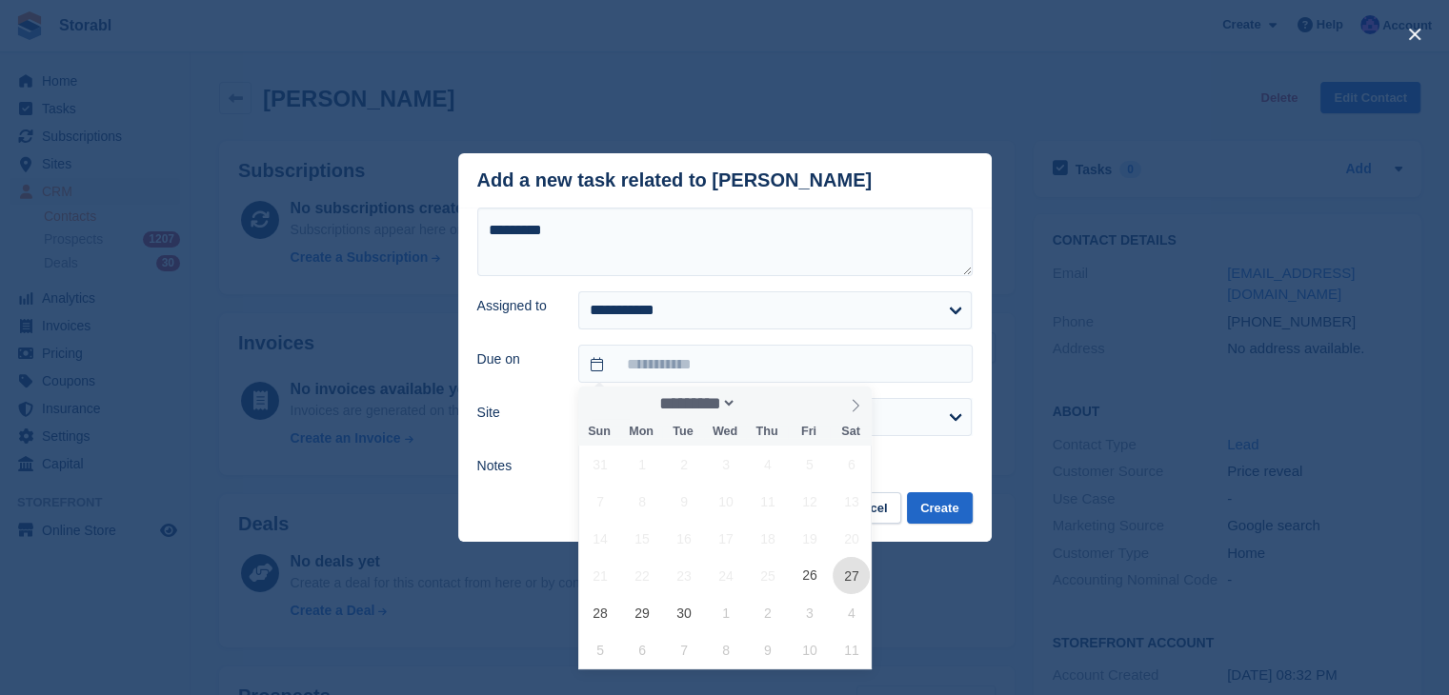
click at [842, 580] on span "27" at bounding box center [850, 575] width 37 height 37
type input "**********"
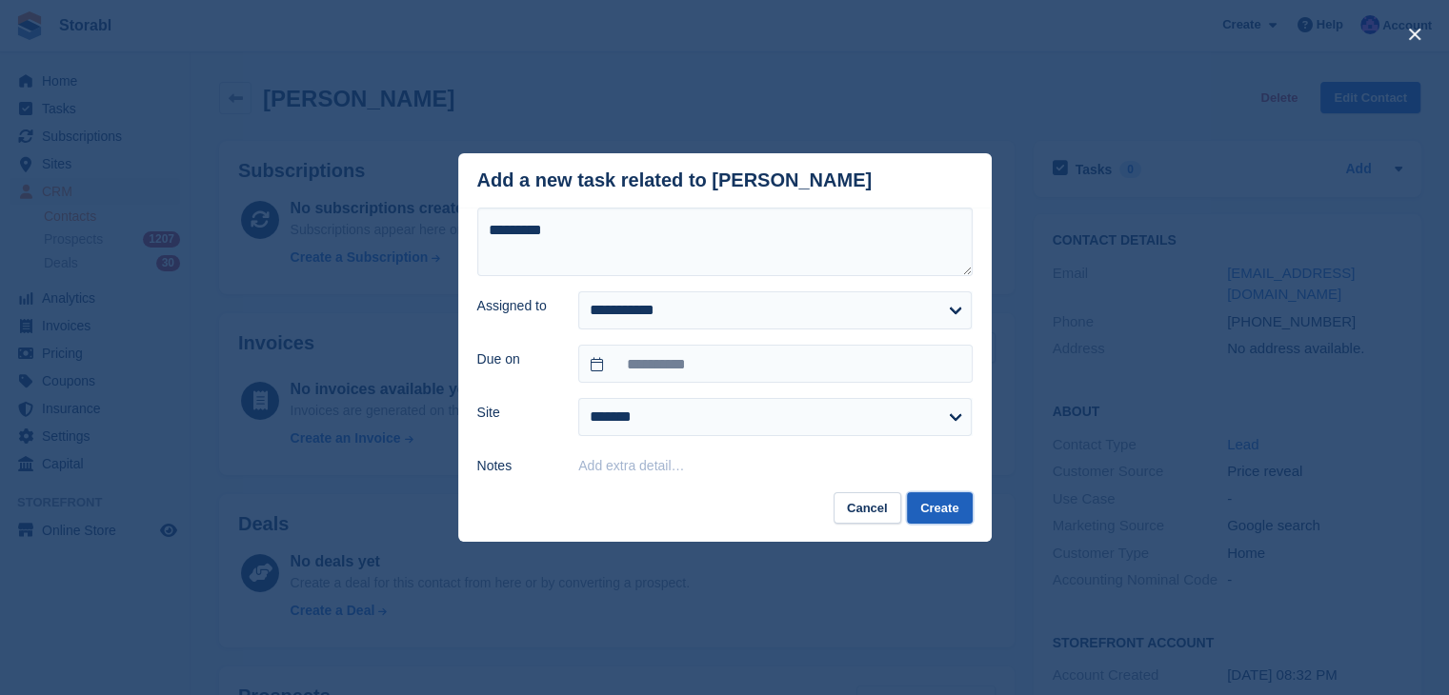
click at [922, 510] on button "Create" at bounding box center [939, 507] width 65 height 31
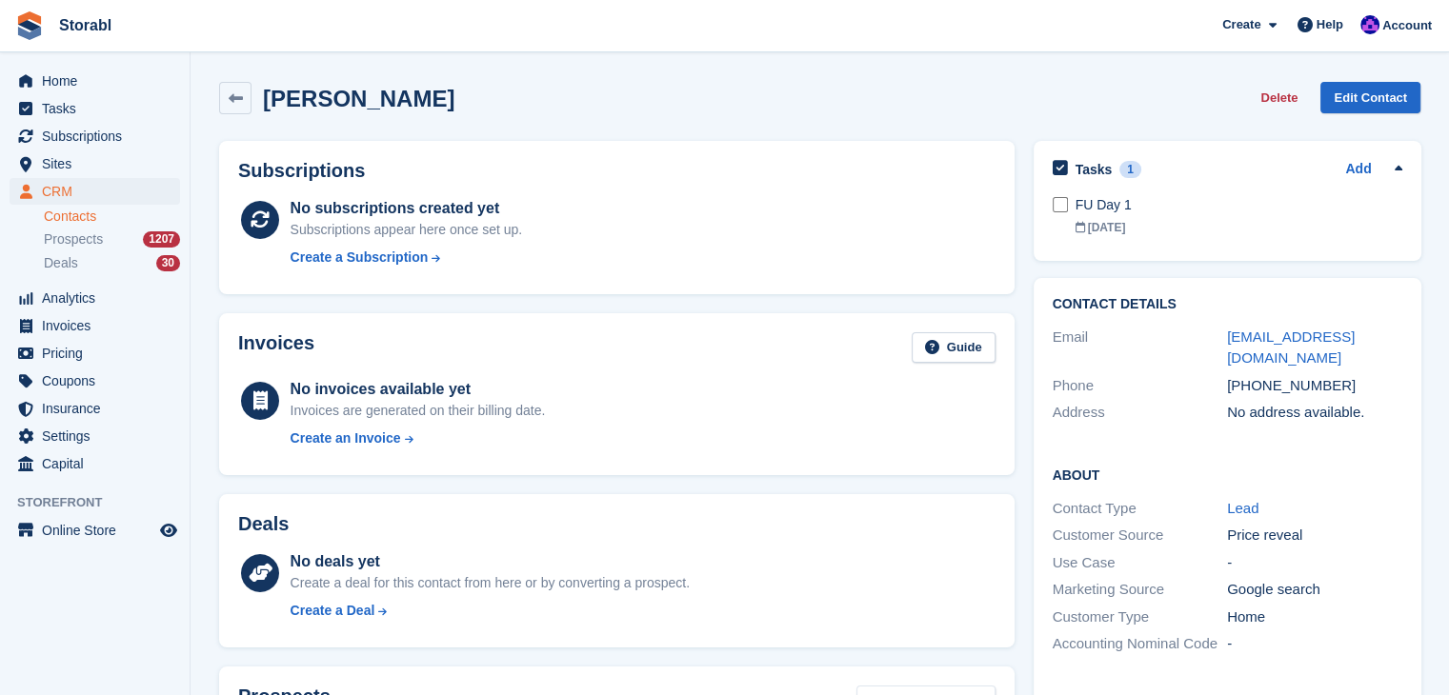
click at [819, 606] on div "No deals yet Create a deal for this contact from here or by converting a prospe…" at bounding box center [642, 589] width 705 height 78
